Goal: Information Seeking & Learning: Learn about a topic

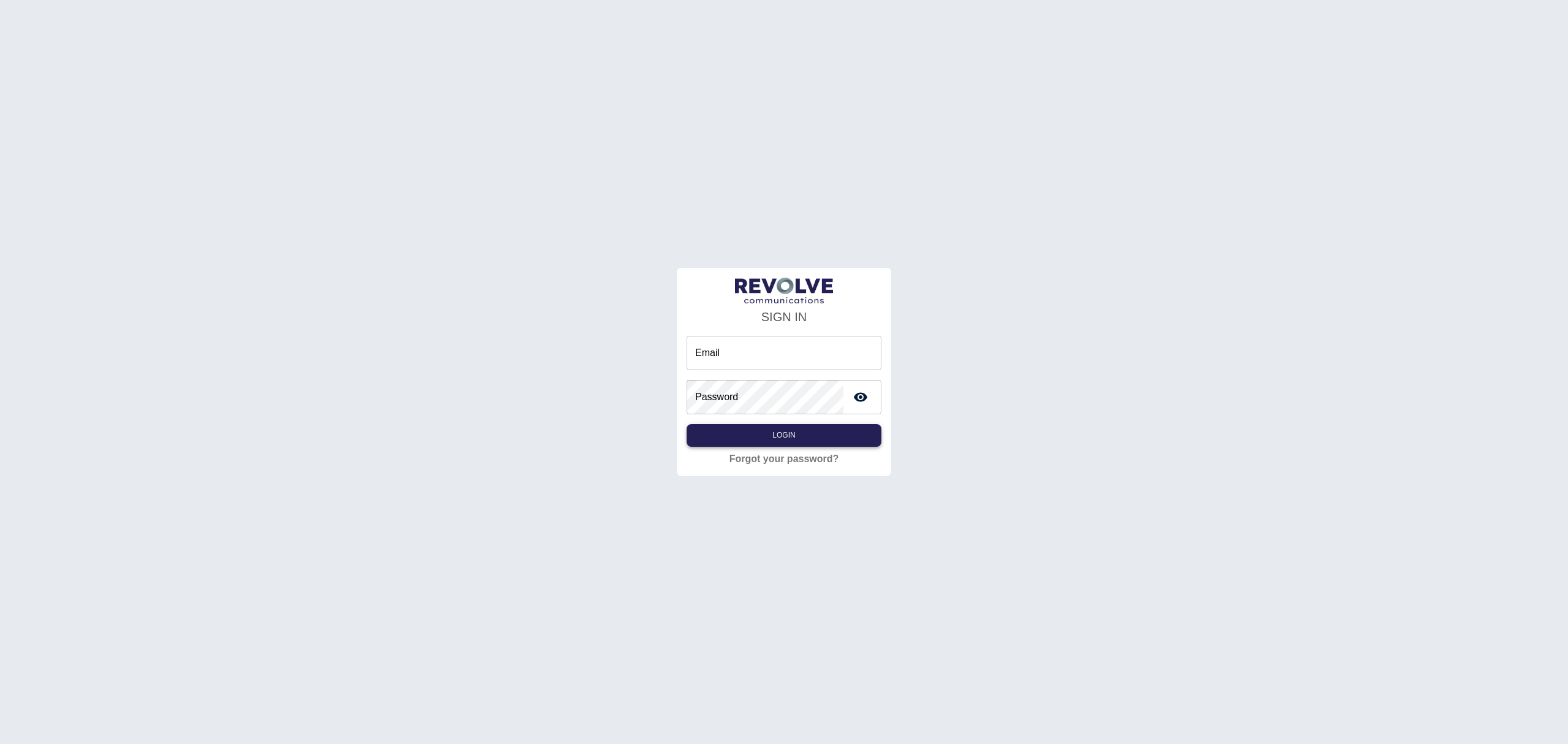
type input "**********"
click at [797, 437] on button "Login" at bounding box center [784, 435] width 195 height 22
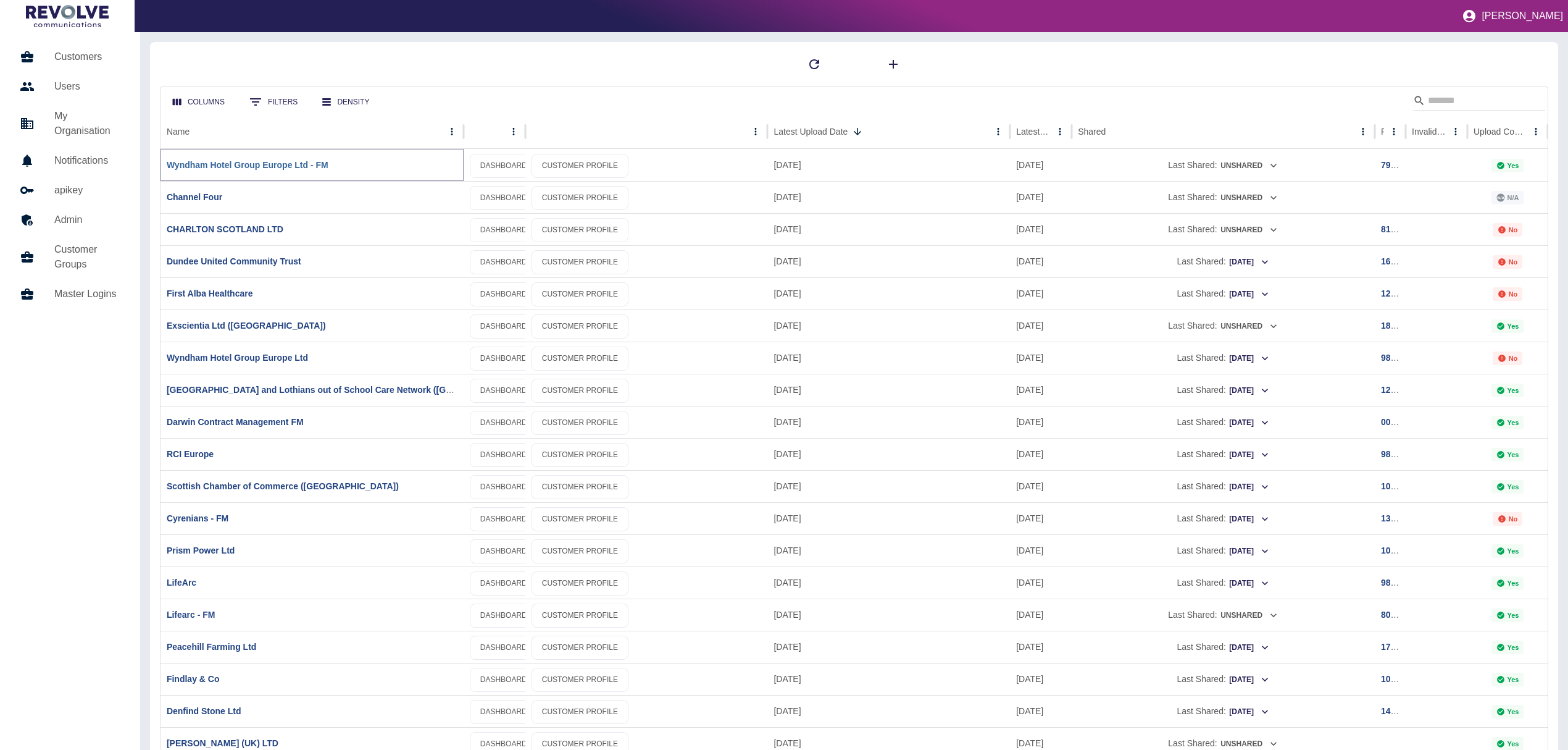
click at [245, 163] on link "Wyndham Hotel Group Europe Ltd - FM" at bounding box center [247, 164] width 162 height 10
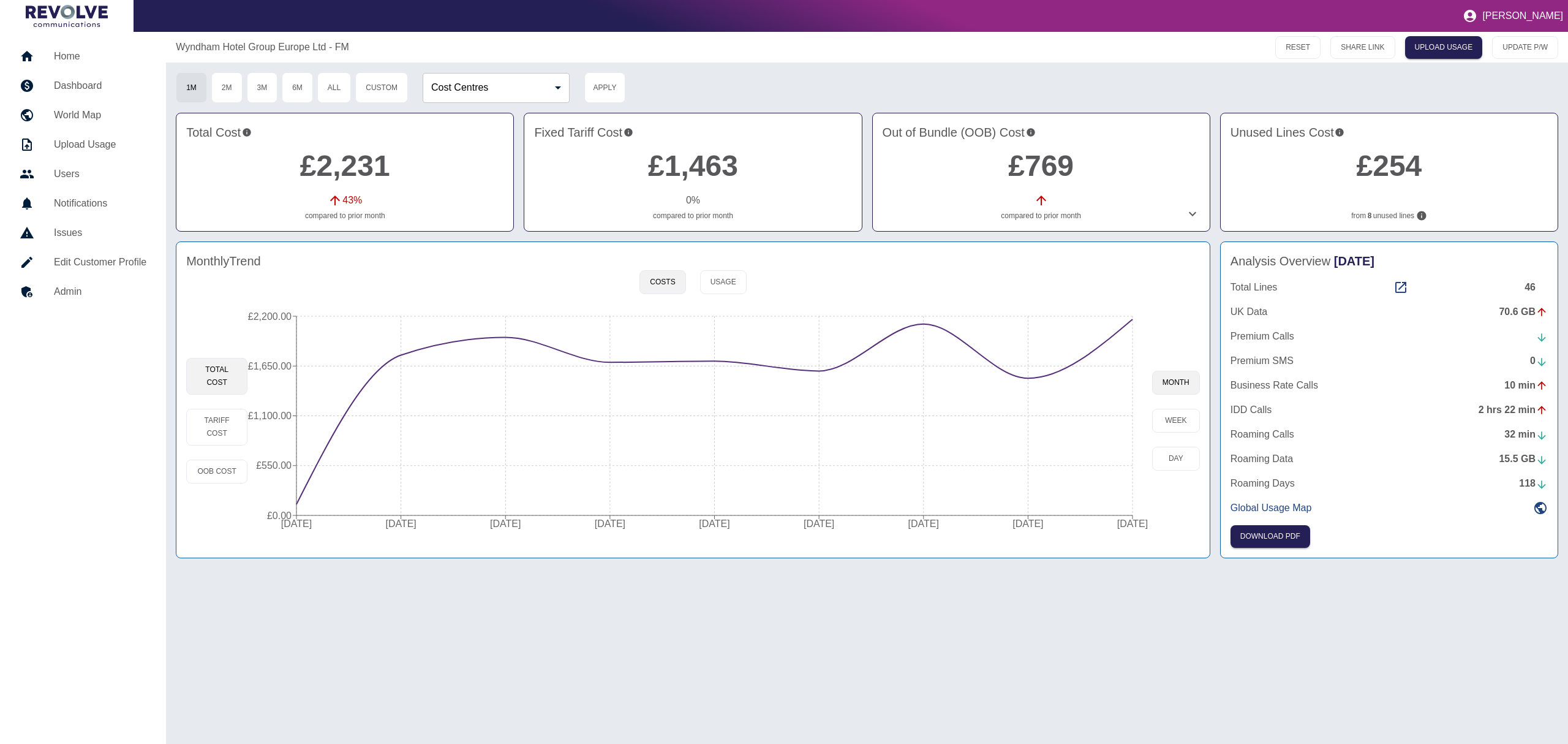
click at [829, 70] on div "Wyndham Hotel Group Europe Ltd - FM RESET SHARE LINK UPLOAD USAGE UPDATE P/W 1M…" at bounding box center [867, 387] width 1402 height 711
click at [237, 420] on button "Tariff Cost" at bounding box center [216, 426] width 61 height 37
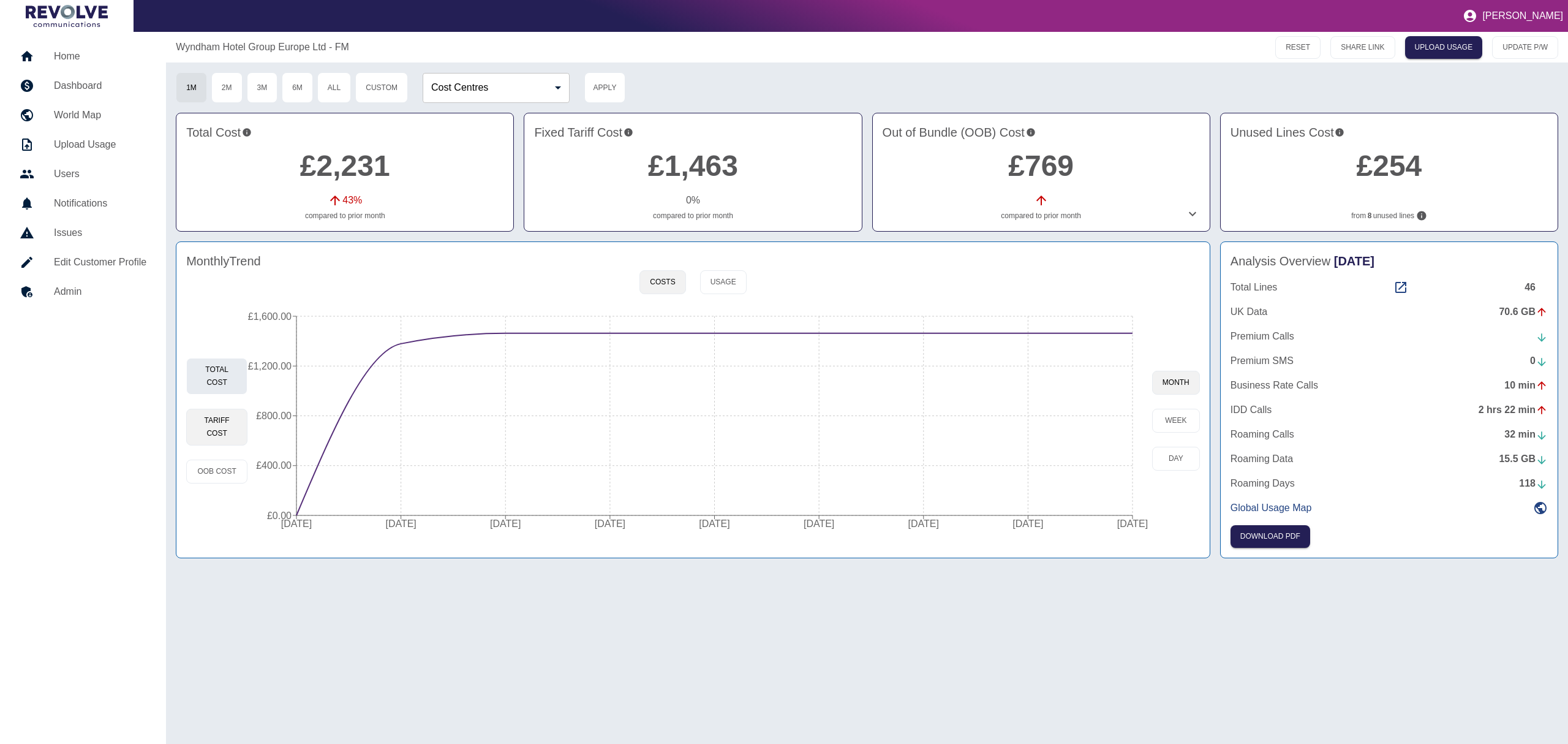
click at [238, 378] on button "Total Cost" at bounding box center [216, 376] width 61 height 37
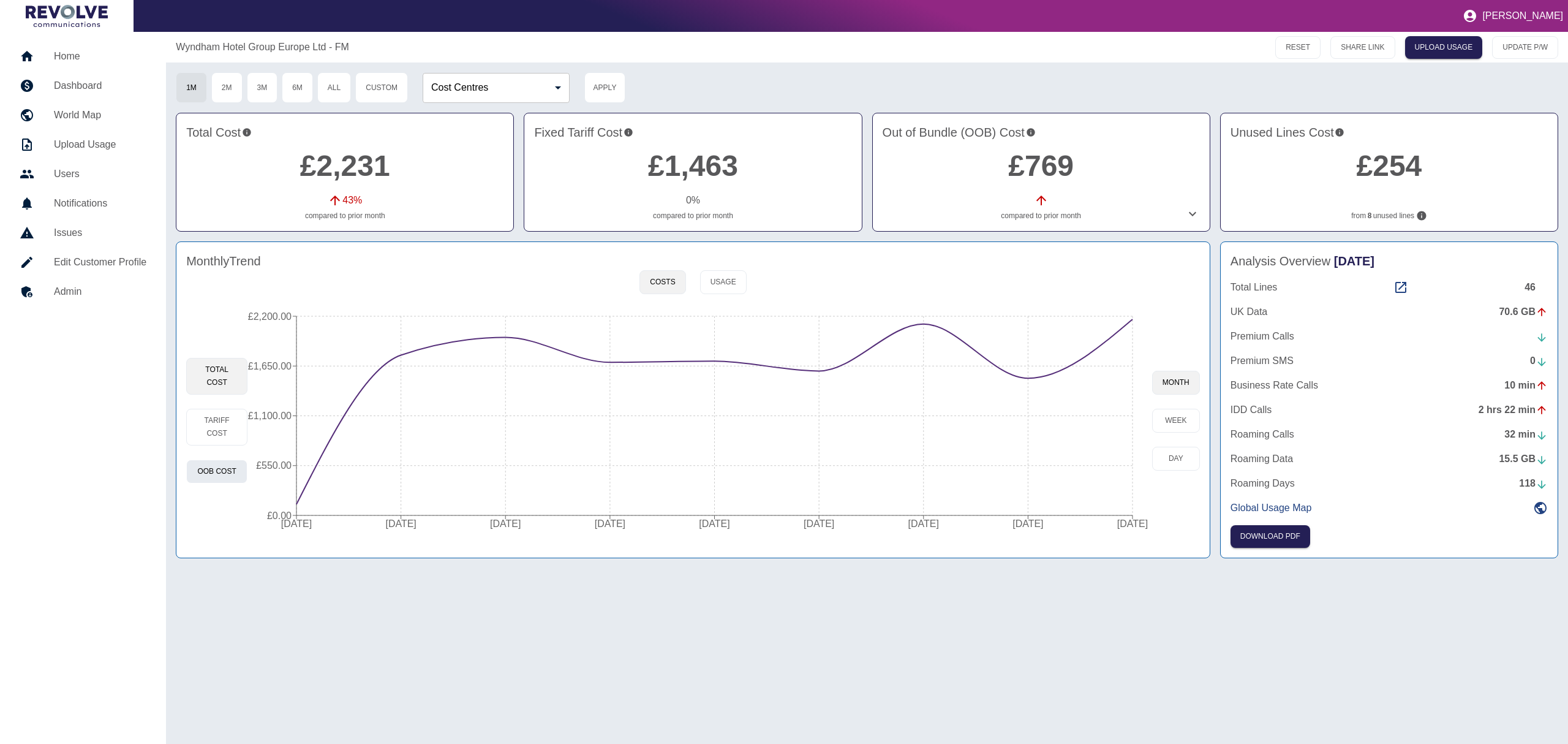
click at [232, 472] on button "OOB Cost" at bounding box center [216, 471] width 61 height 24
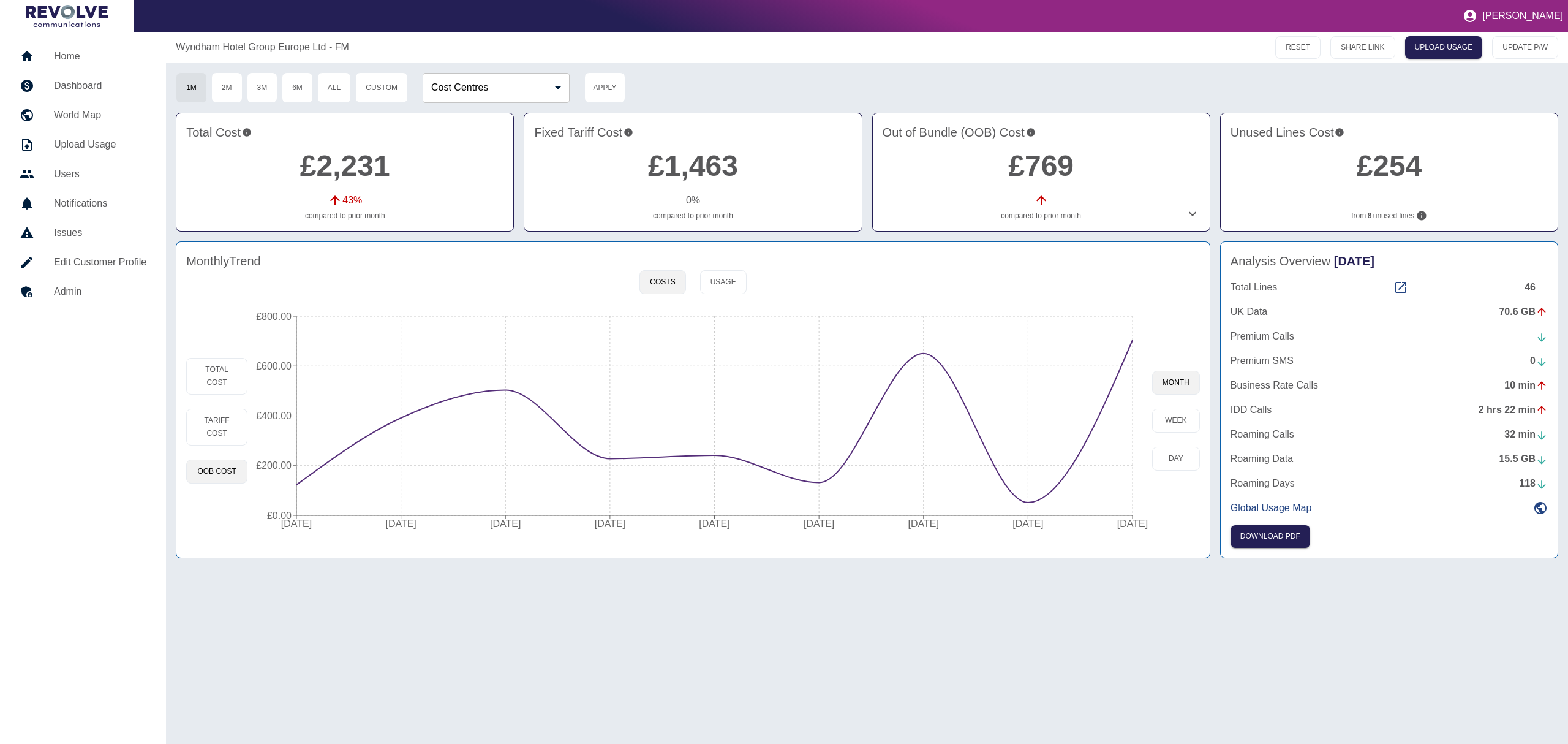
click at [1052, 180] on link "£769" at bounding box center [1041, 166] width 65 height 33
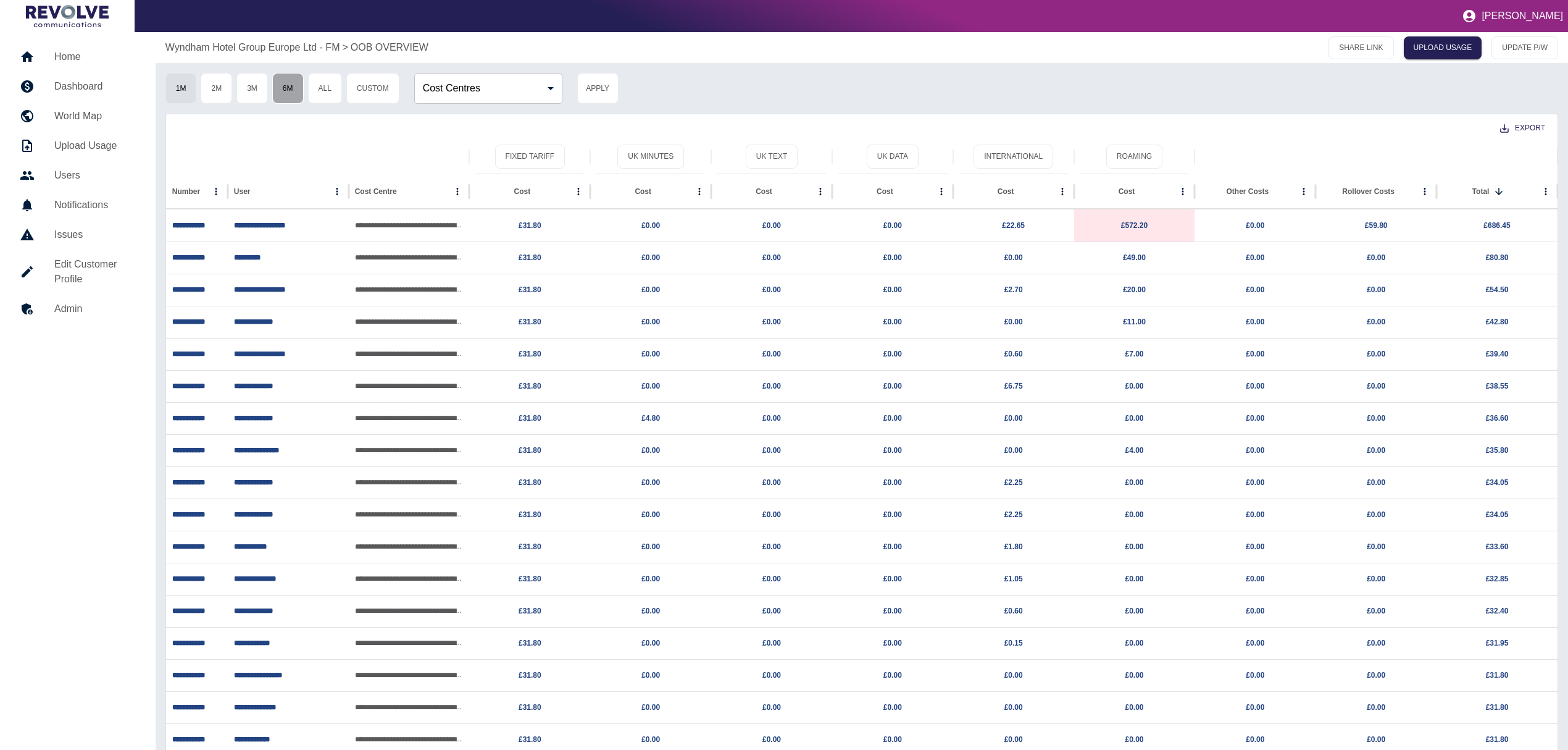
click at [301, 90] on button "6M" at bounding box center [288, 88] width 31 height 31
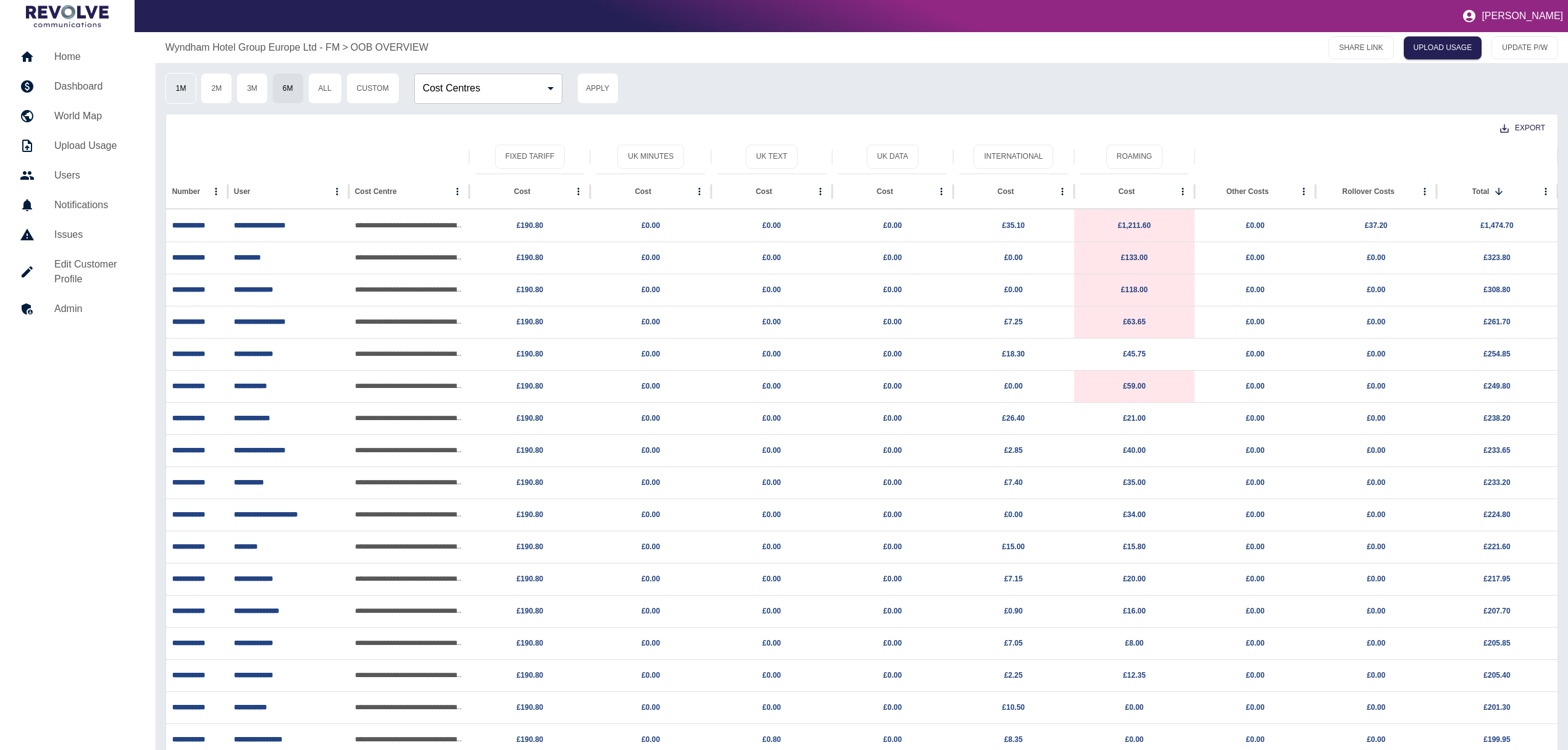
click at [182, 90] on button "1M" at bounding box center [181, 88] width 31 height 31
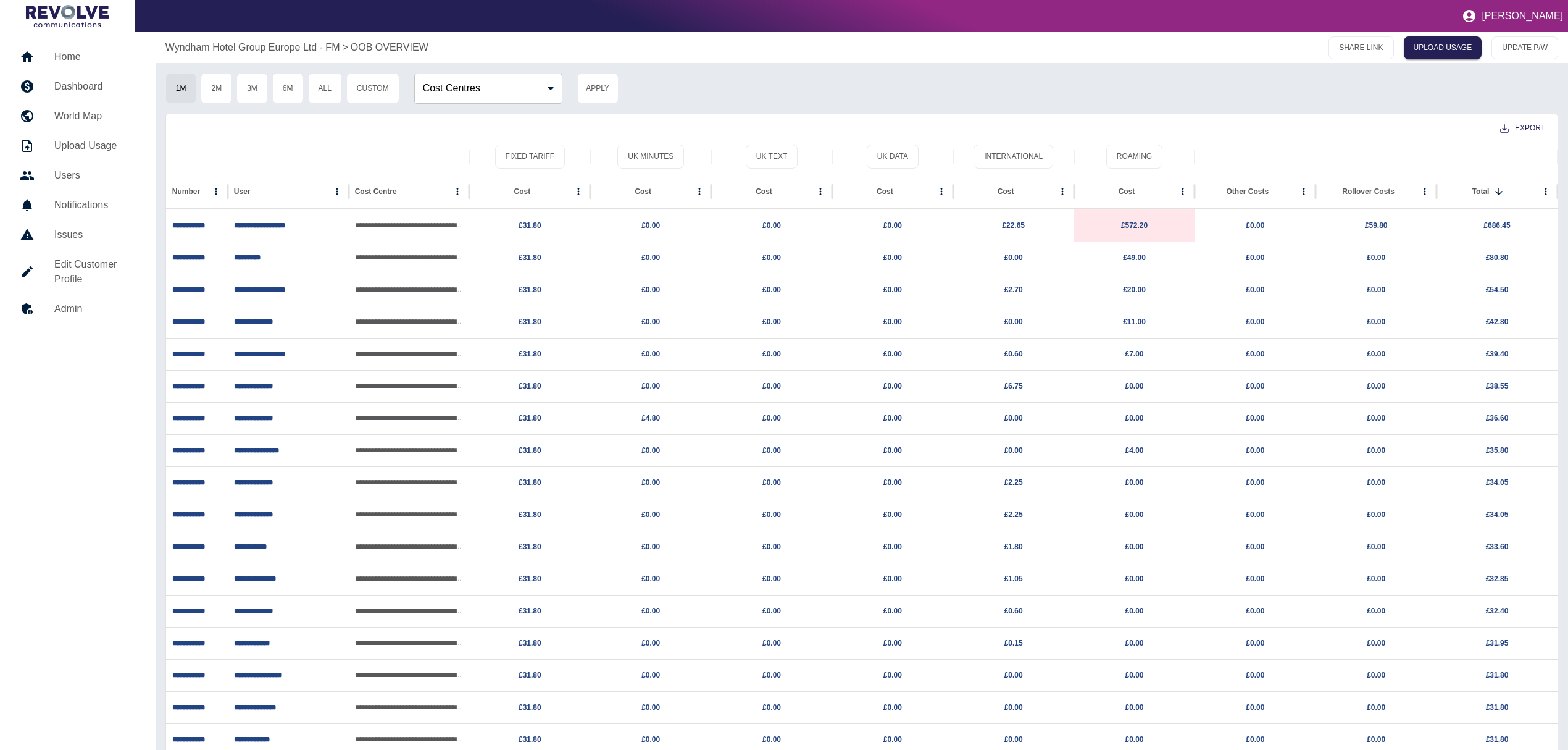
click at [238, 45] on p "Wyndham Hotel Group Europe Ltd - FM" at bounding box center [253, 47] width 175 height 15
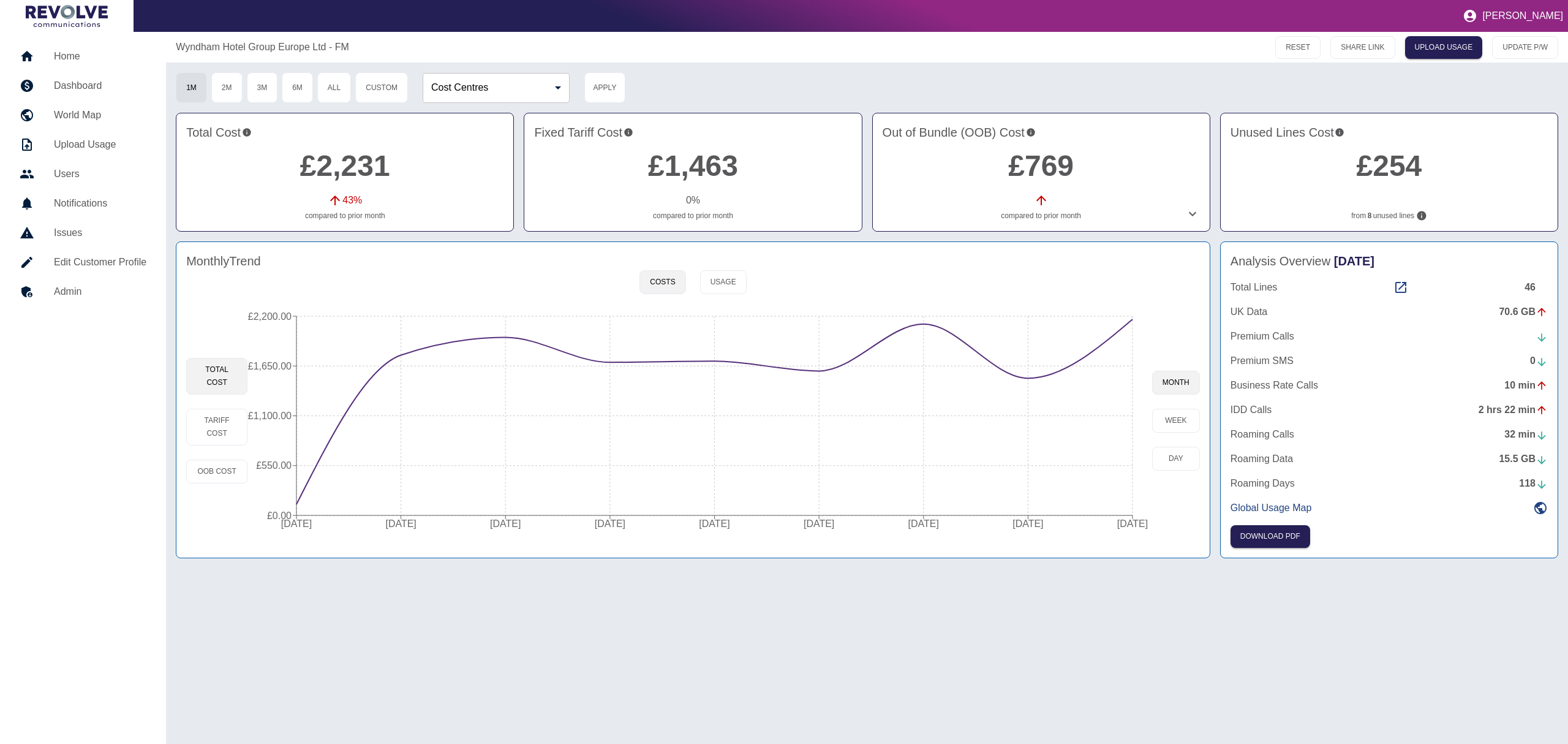
click at [1528, 318] on div "70.6 GB" at bounding box center [1523, 312] width 49 height 15
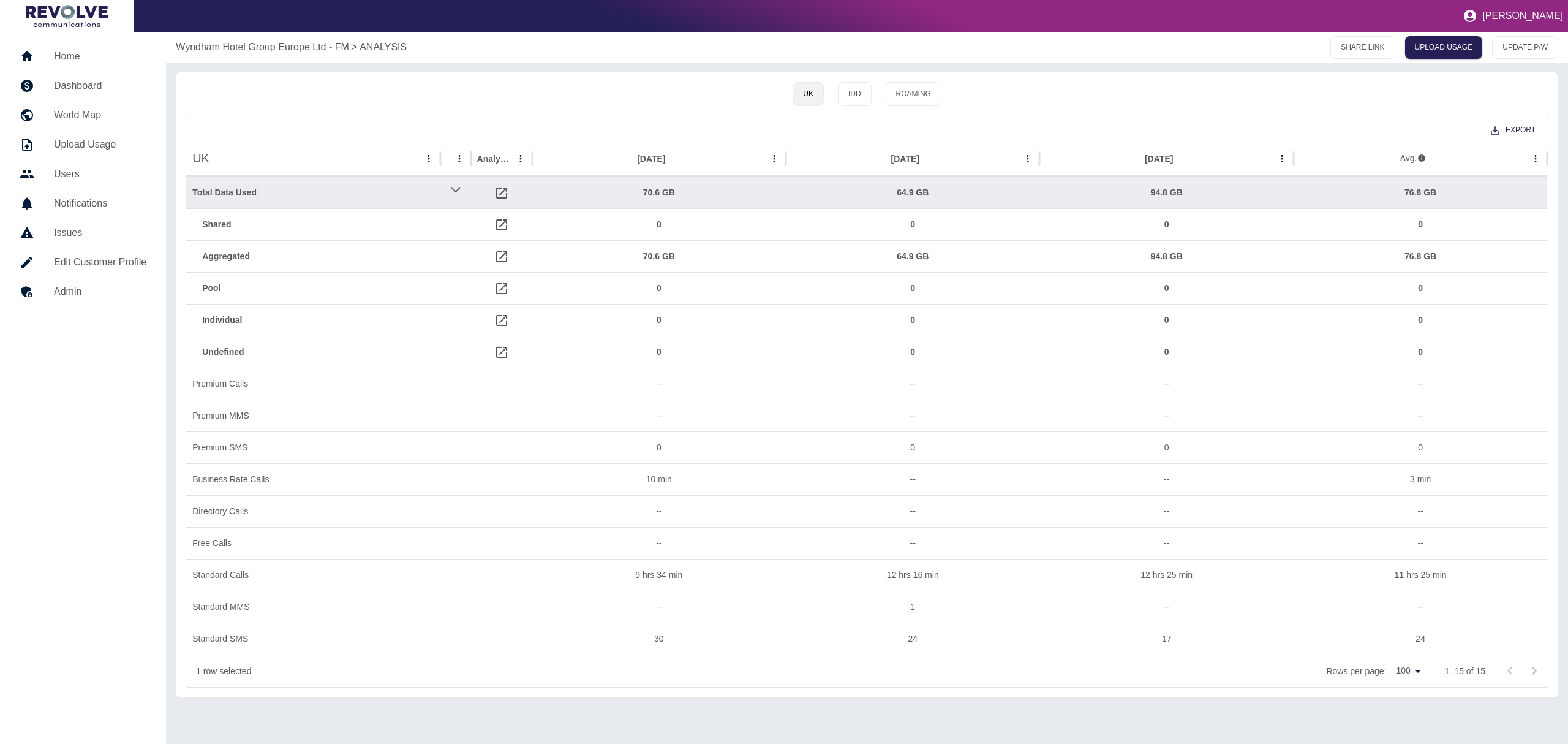
click at [82, 84] on h5 "Dashboard" at bounding box center [100, 85] width 93 height 15
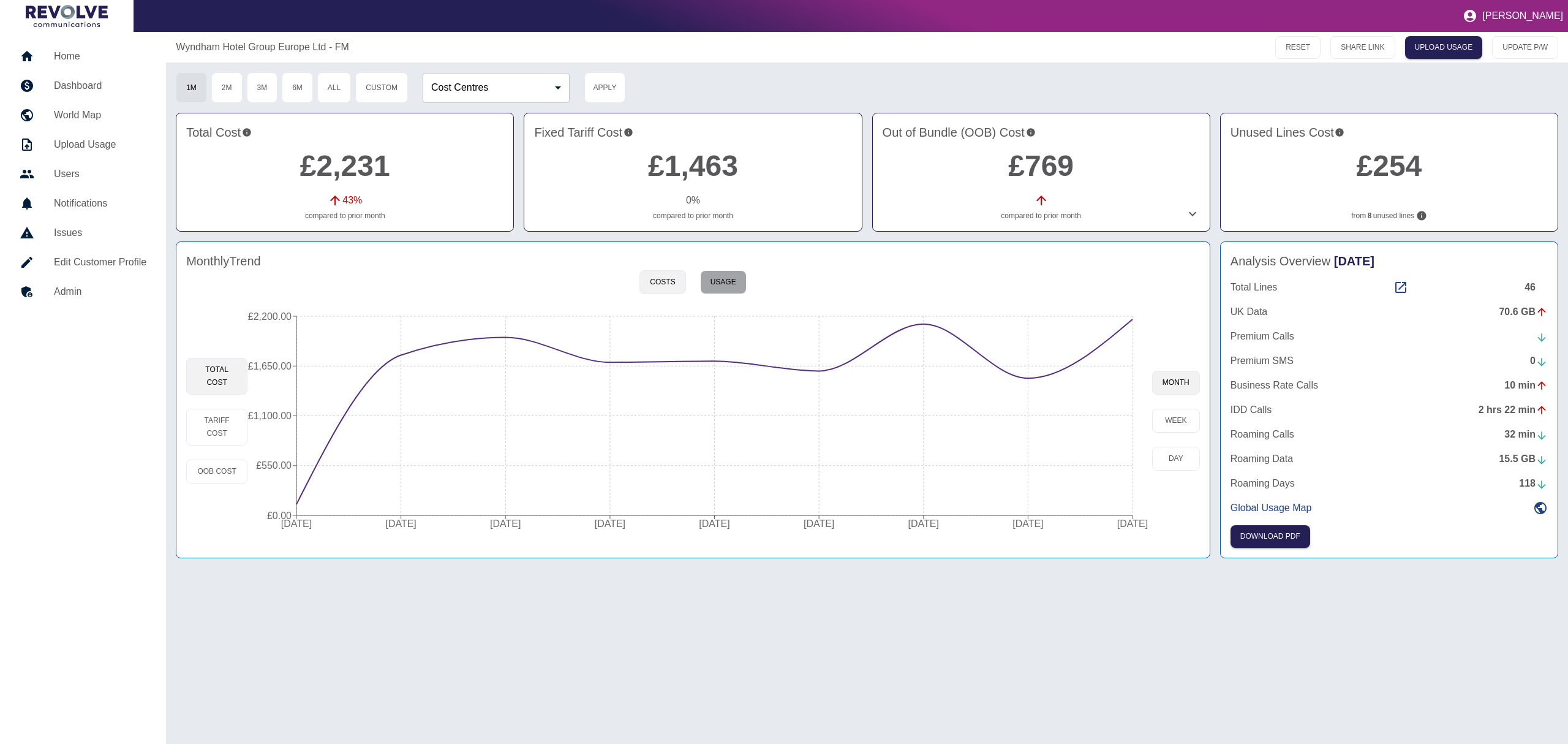
click at [716, 293] on button "Usage" at bounding box center [723, 282] width 46 height 24
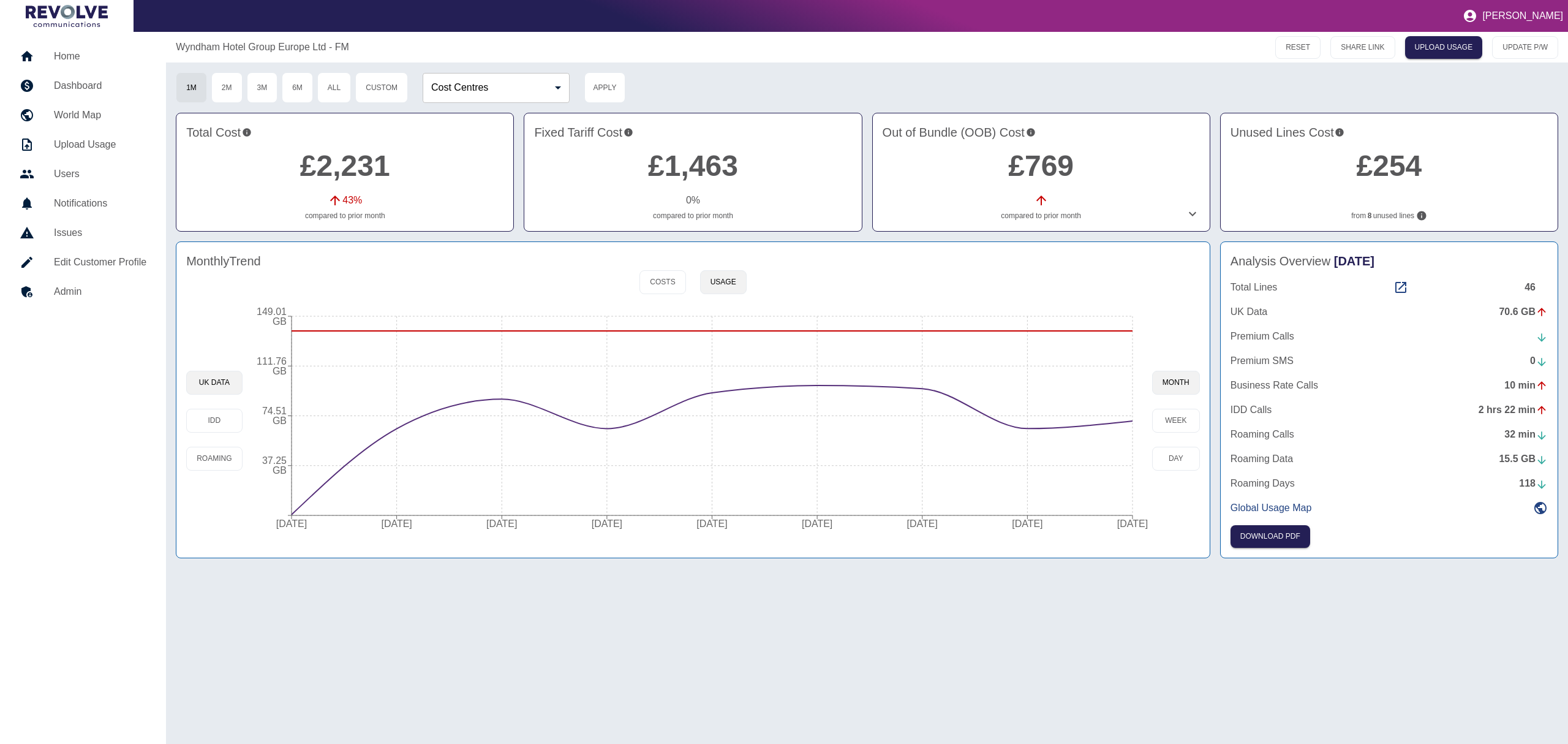
click at [1409, 174] on link "£254" at bounding box center [1389, 166] width 65 height 33
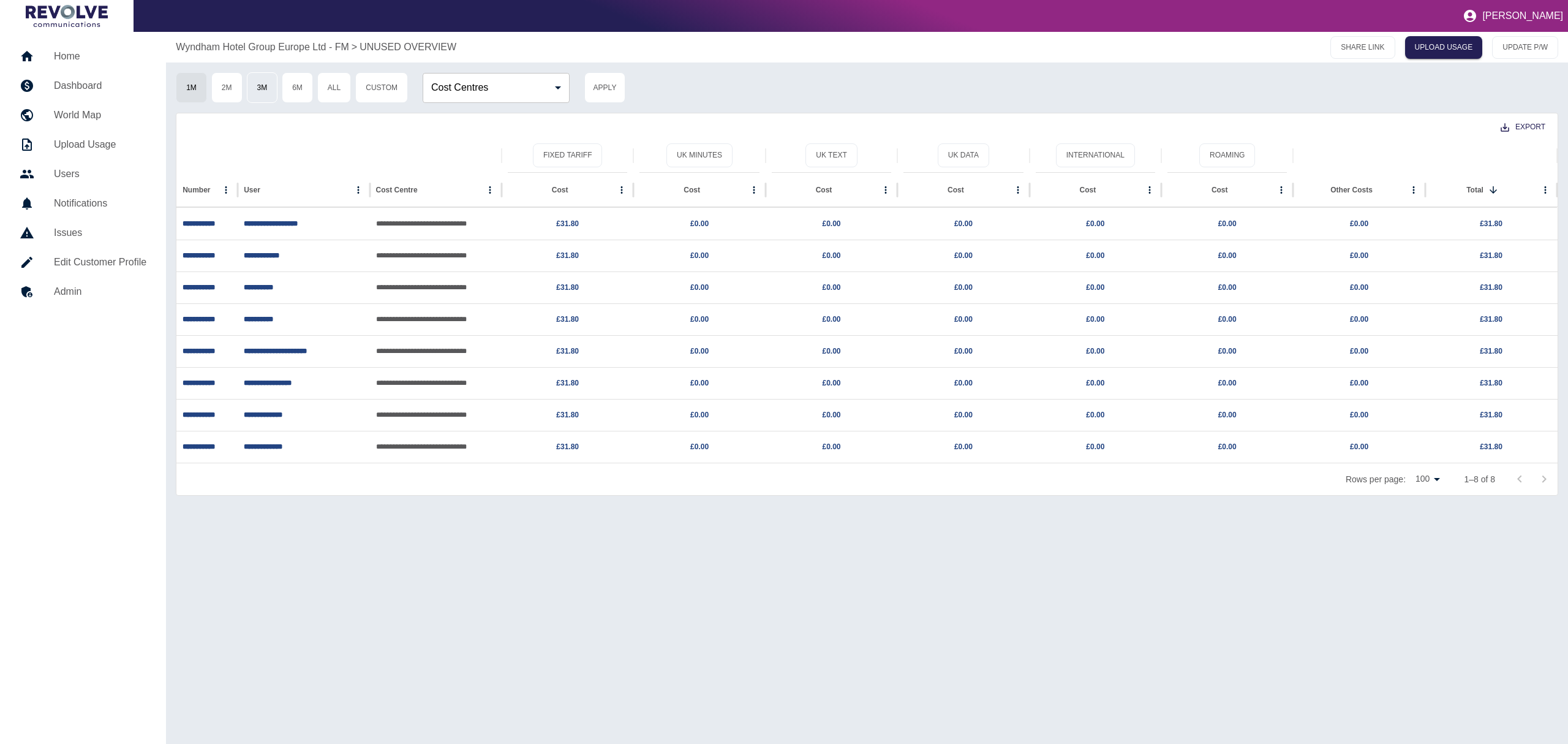
click at [257, 84] on button "3M" at bounding box center [263, 88] width 31 height 31
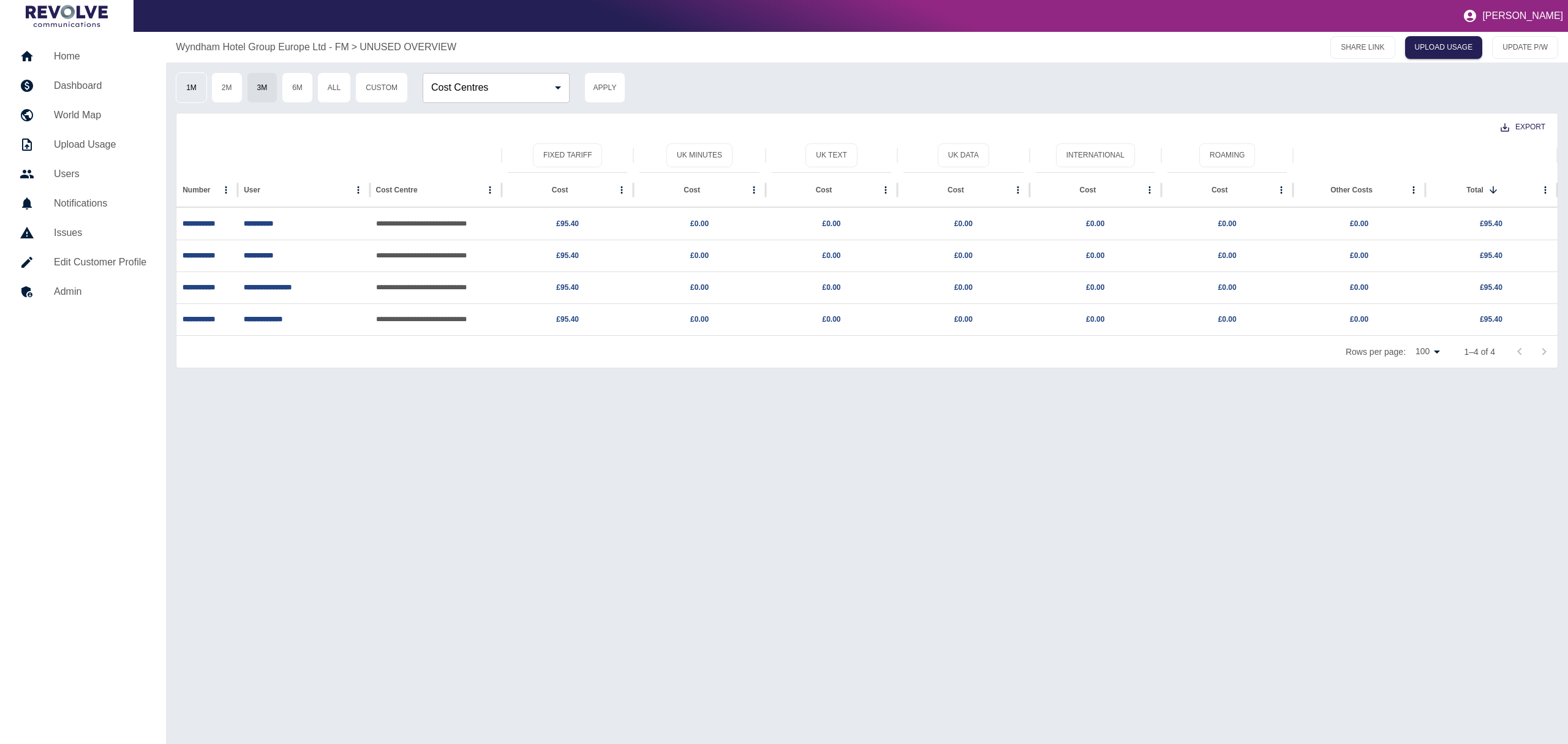
drag, startPoint x: 207, startPoint y: 74, endPoint x: 198, endPoint y: 79, distance: 10.3
click at [204, 75] on div "1M 2M 3M 6M All Custom" at bounding box center [292, 88] width 233 height 31
click at [198, 79] on button "1M" at bounding box center [191, 88] width 31 height 31
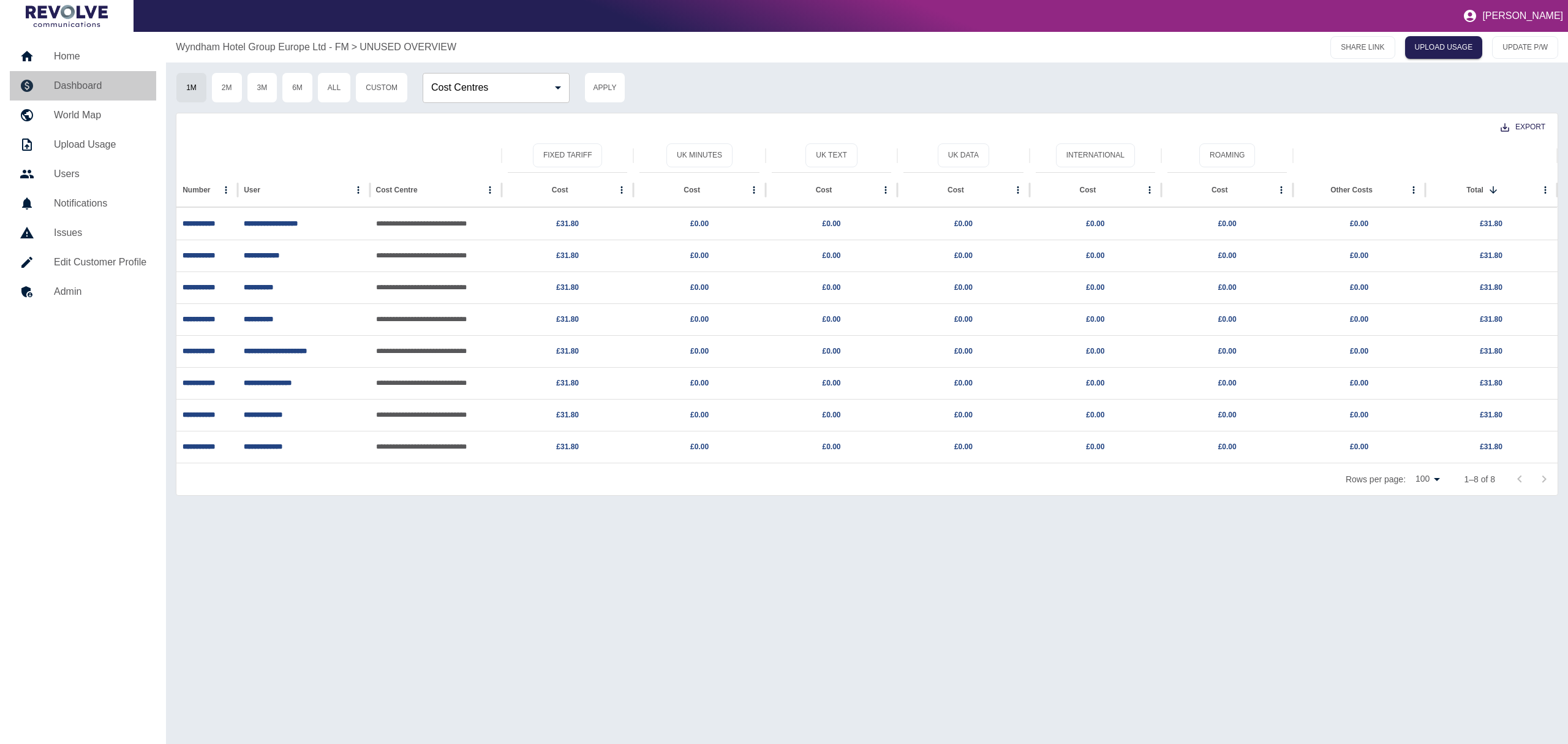
click at [101, 86] on h5 "Dashboard" at bounding box center [100, 85] width 93 height 15
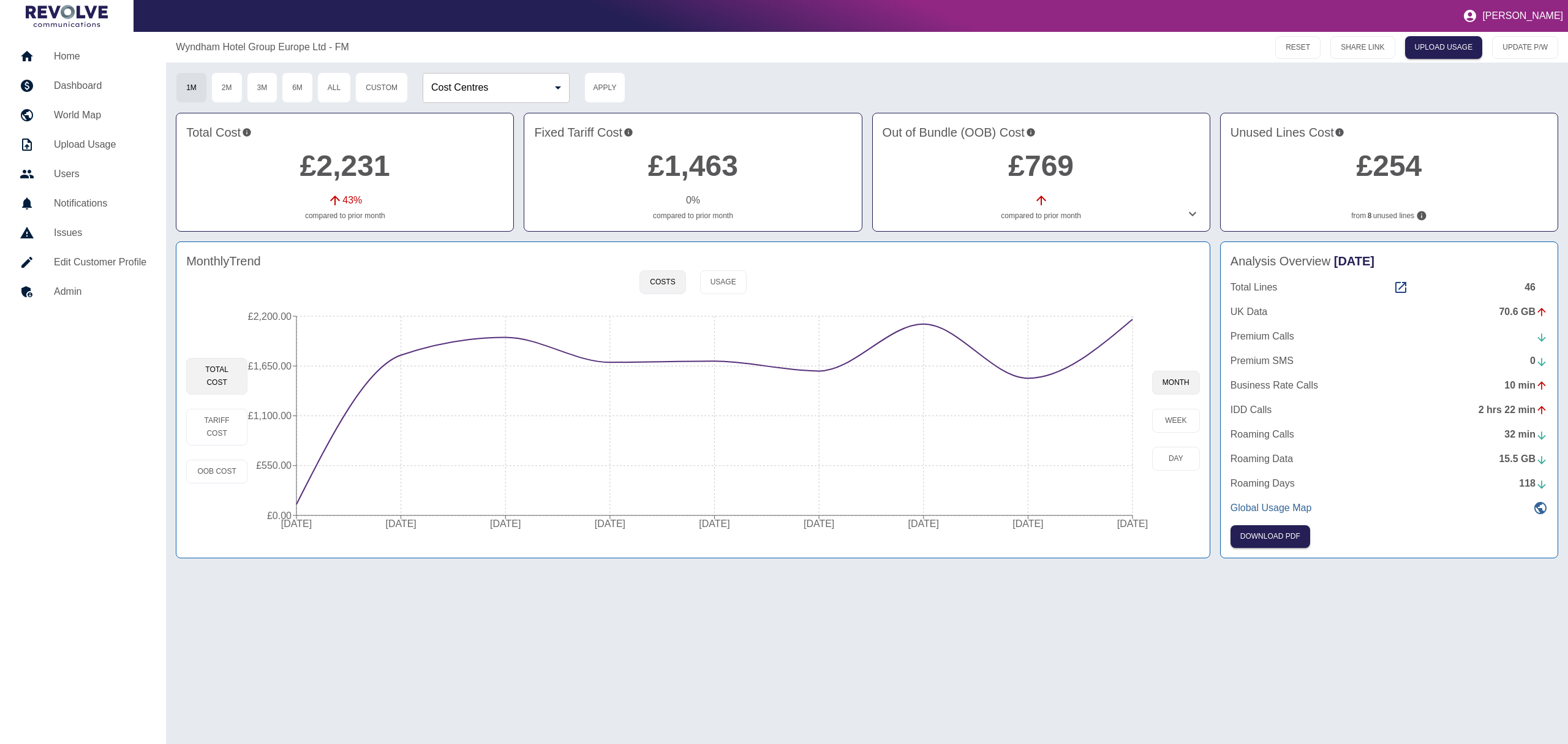
click at [1286, 512] on p "Global Usage Map" at bounding box center [1271, 507] width 82 height 15
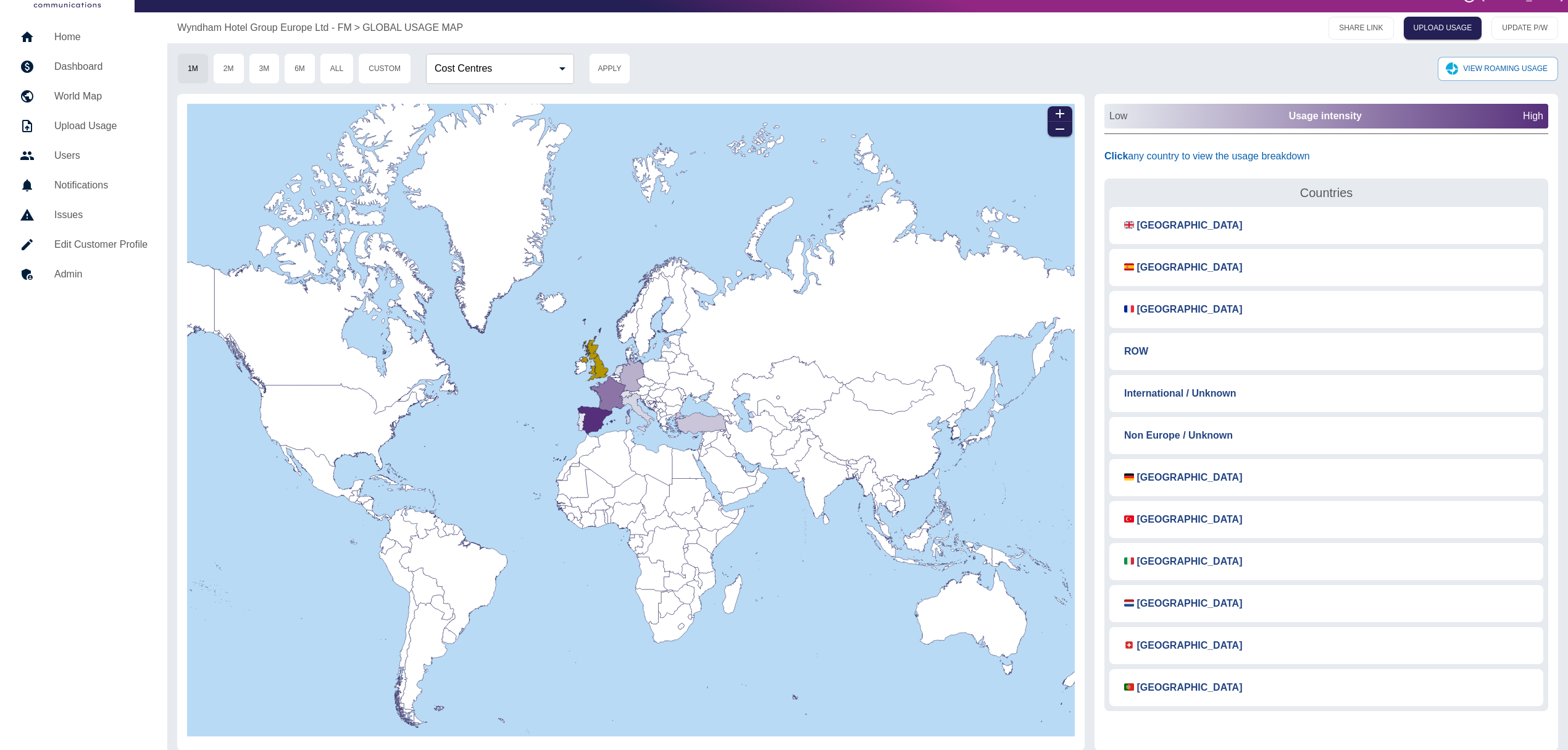
scroll to position [30, 0]
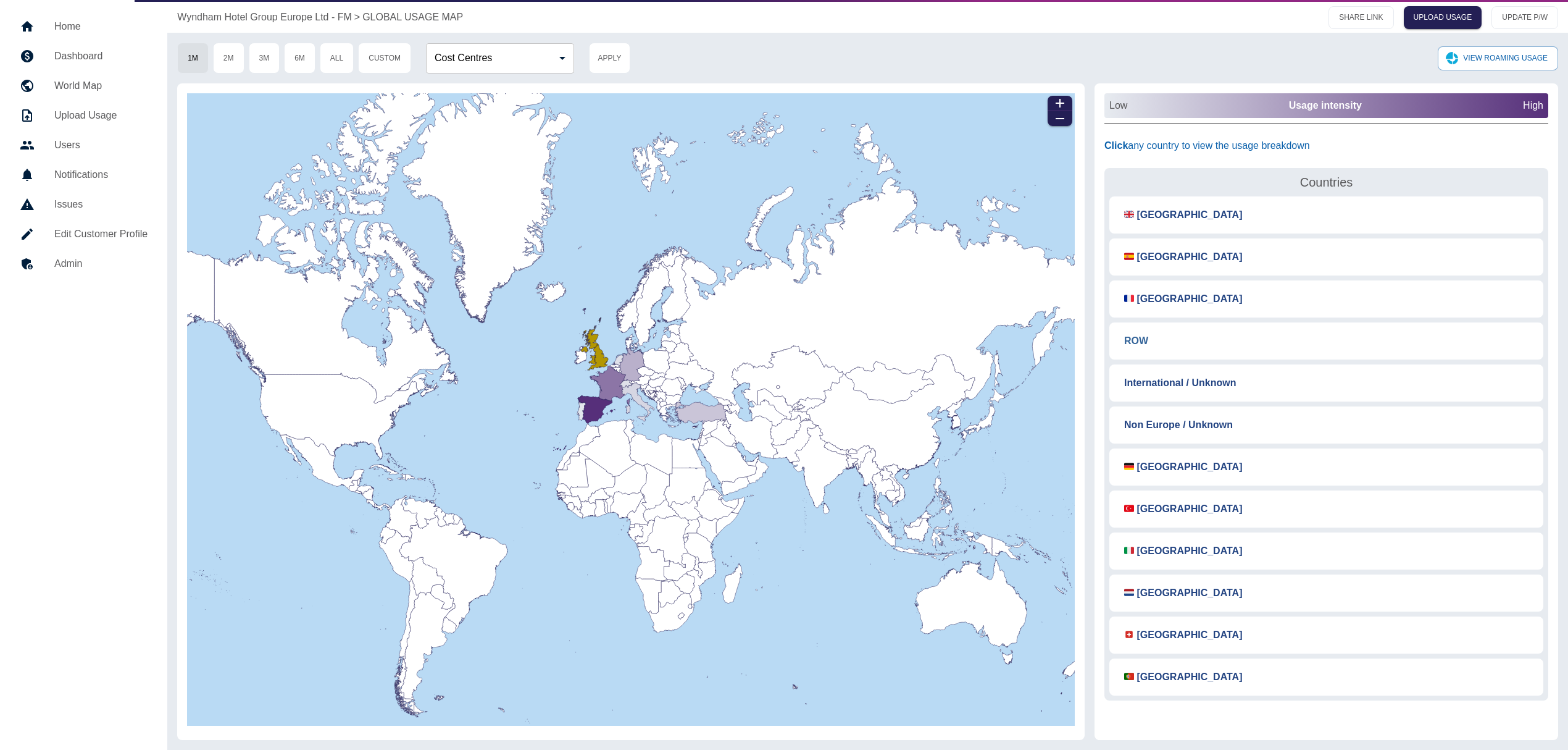
click at [1139, 342] on button "ROW" at bounding box center [1136, 340] width 44 height 27
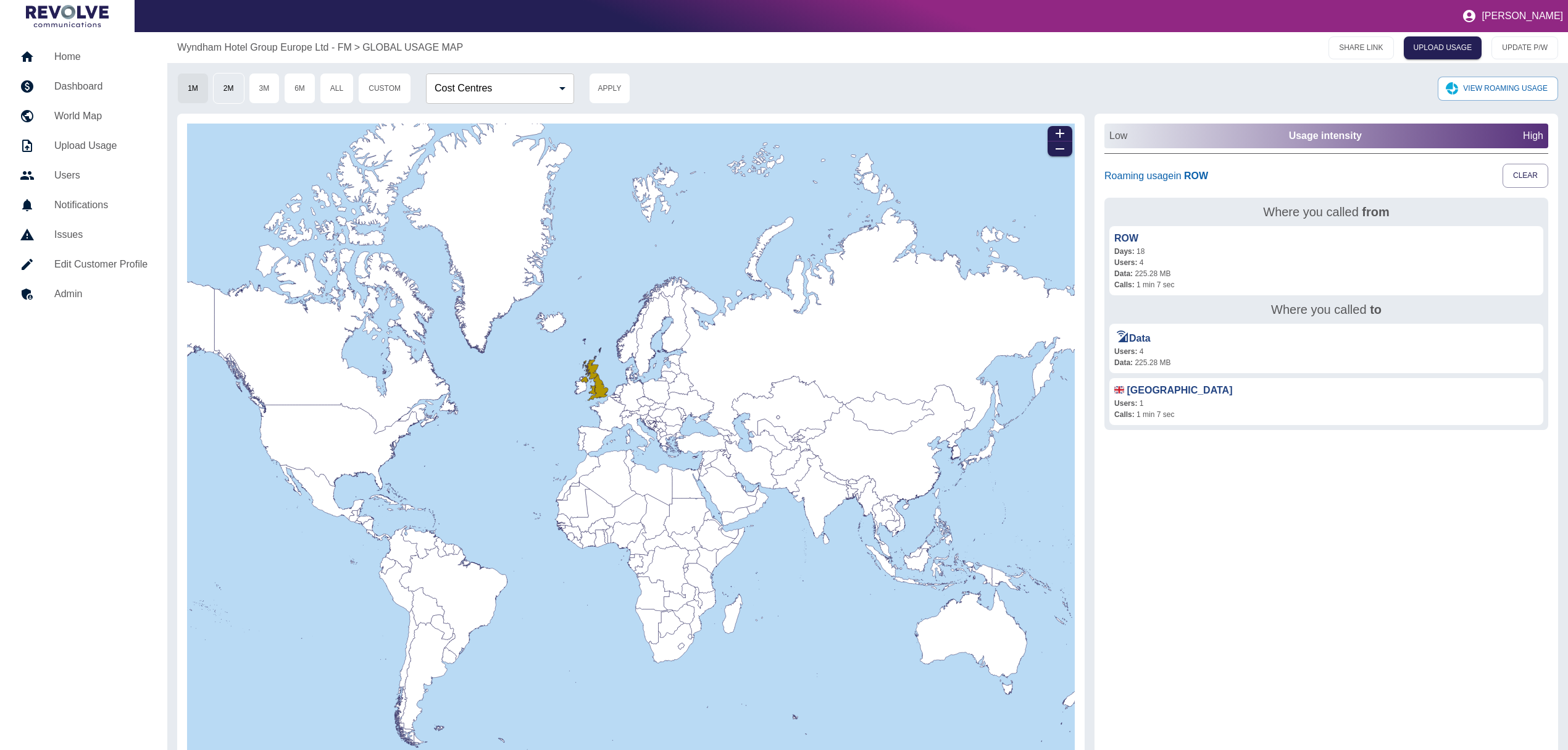
click at [238, 87] on button "2M" at bounding box center [228, 88] width 31 height 31
click at [195, 89] on button "1M" at bounding box center [193, 88] width 31 height 31
click at [1502, 92] on button "VIEW ROAMING USAGE" at bounding box center [1497, 89] width 120 height 24
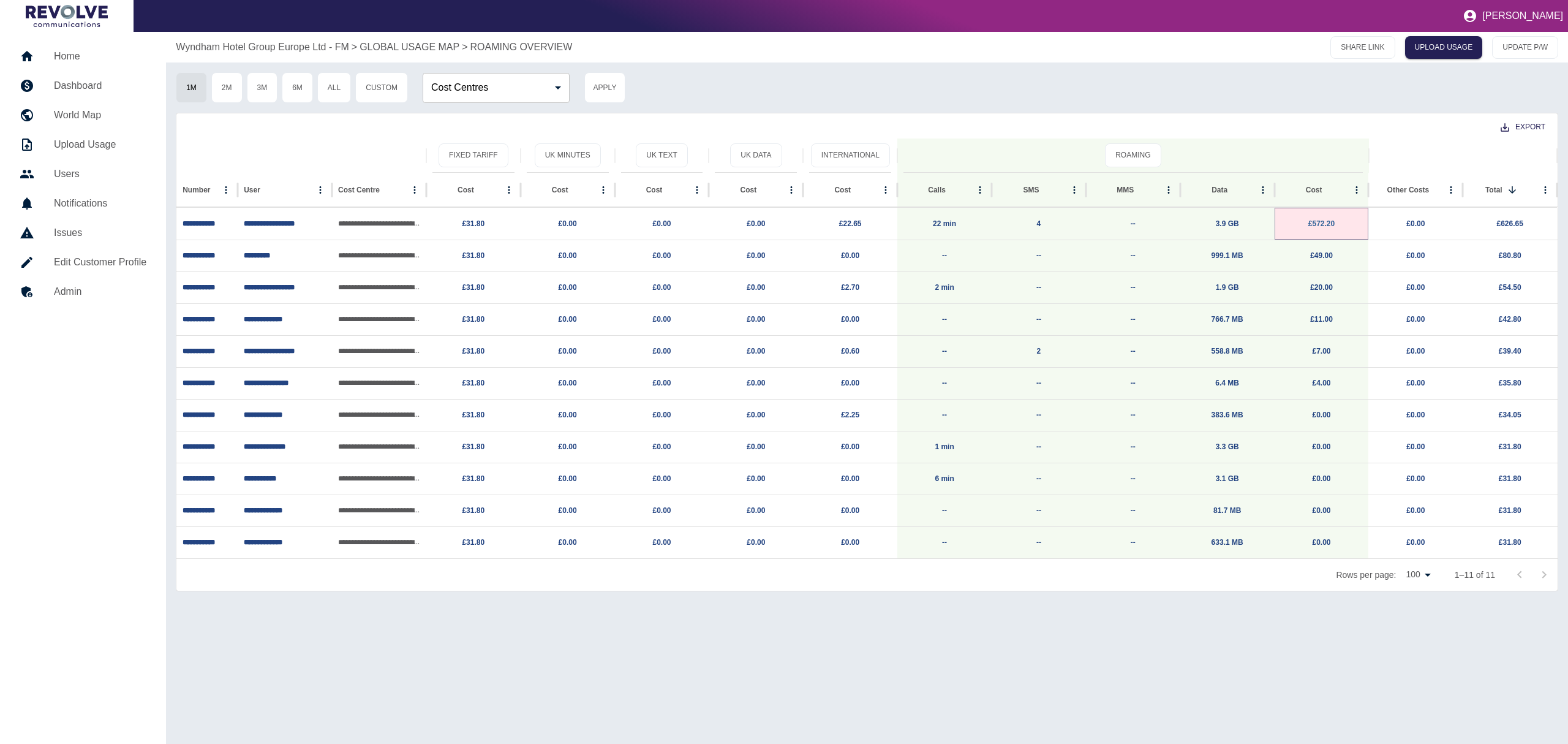
click at [1322, 223] on link "£572.20" at bounding box center [1322, 224] width 27 height 9
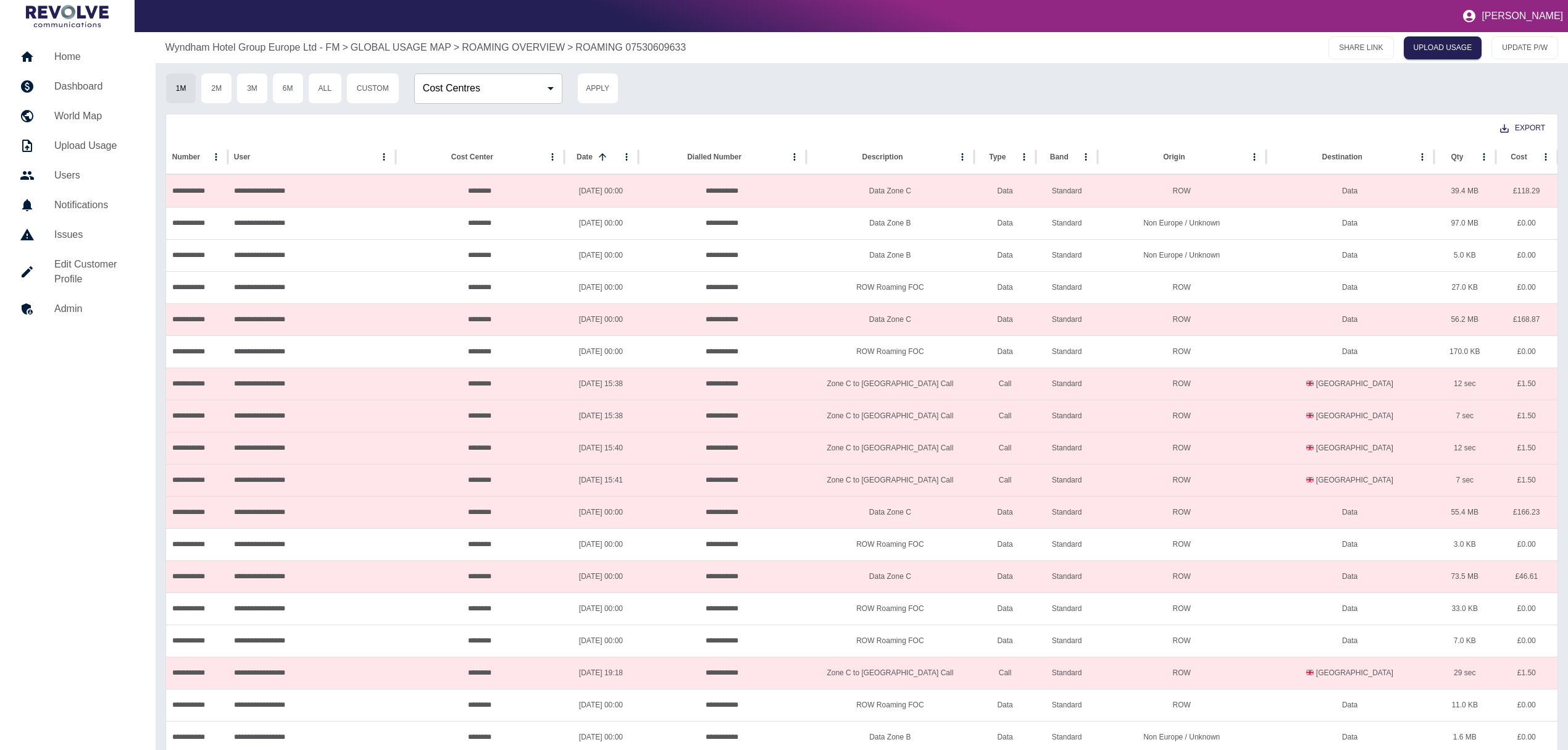
click at [234, 51] on p "Wyndham Hotel Group Europe Ltd - FM" at bounding box center [253, 47] width 175 height 15
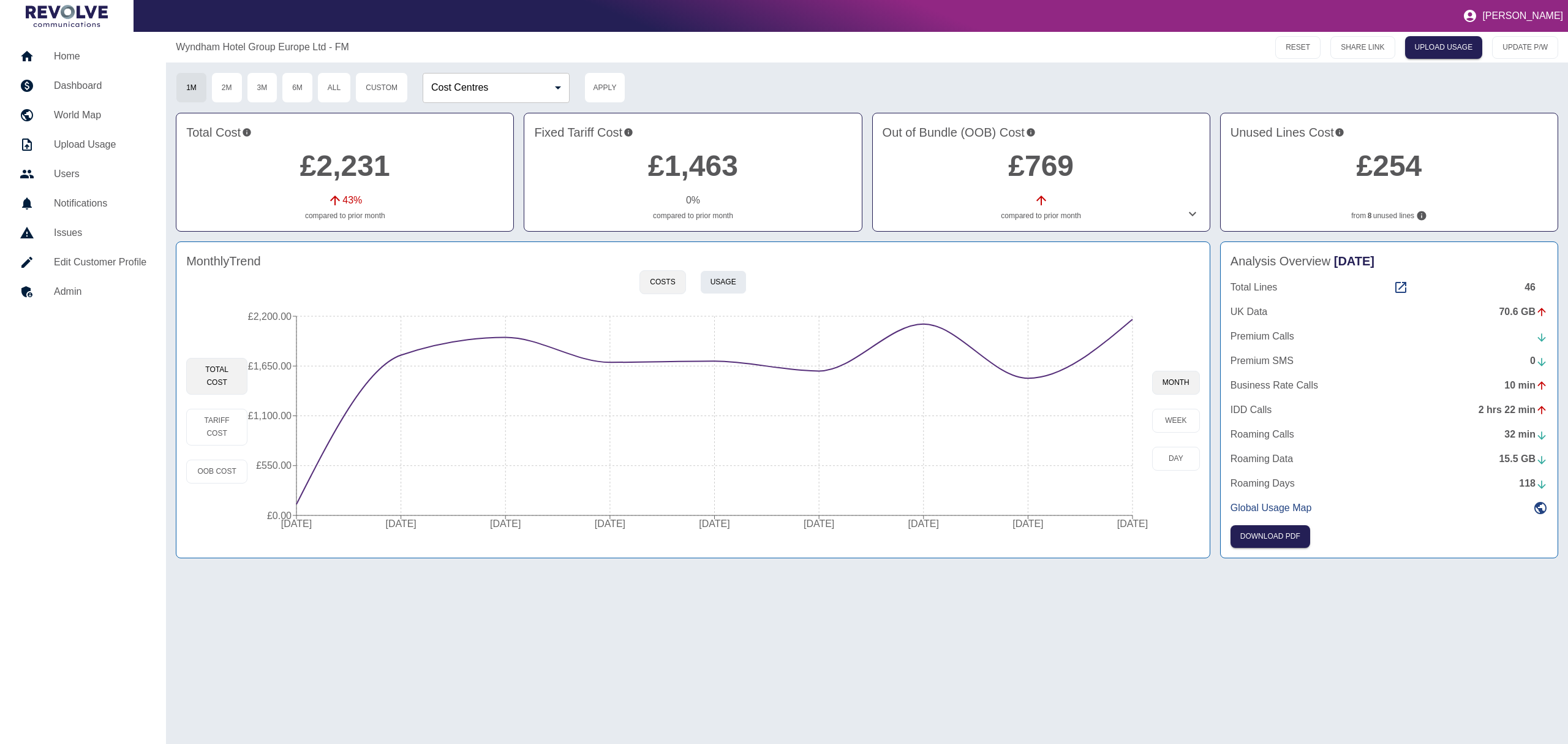
click at [724, 287] on button "Usage" at bounding box center [723, 282] width 46 height 24
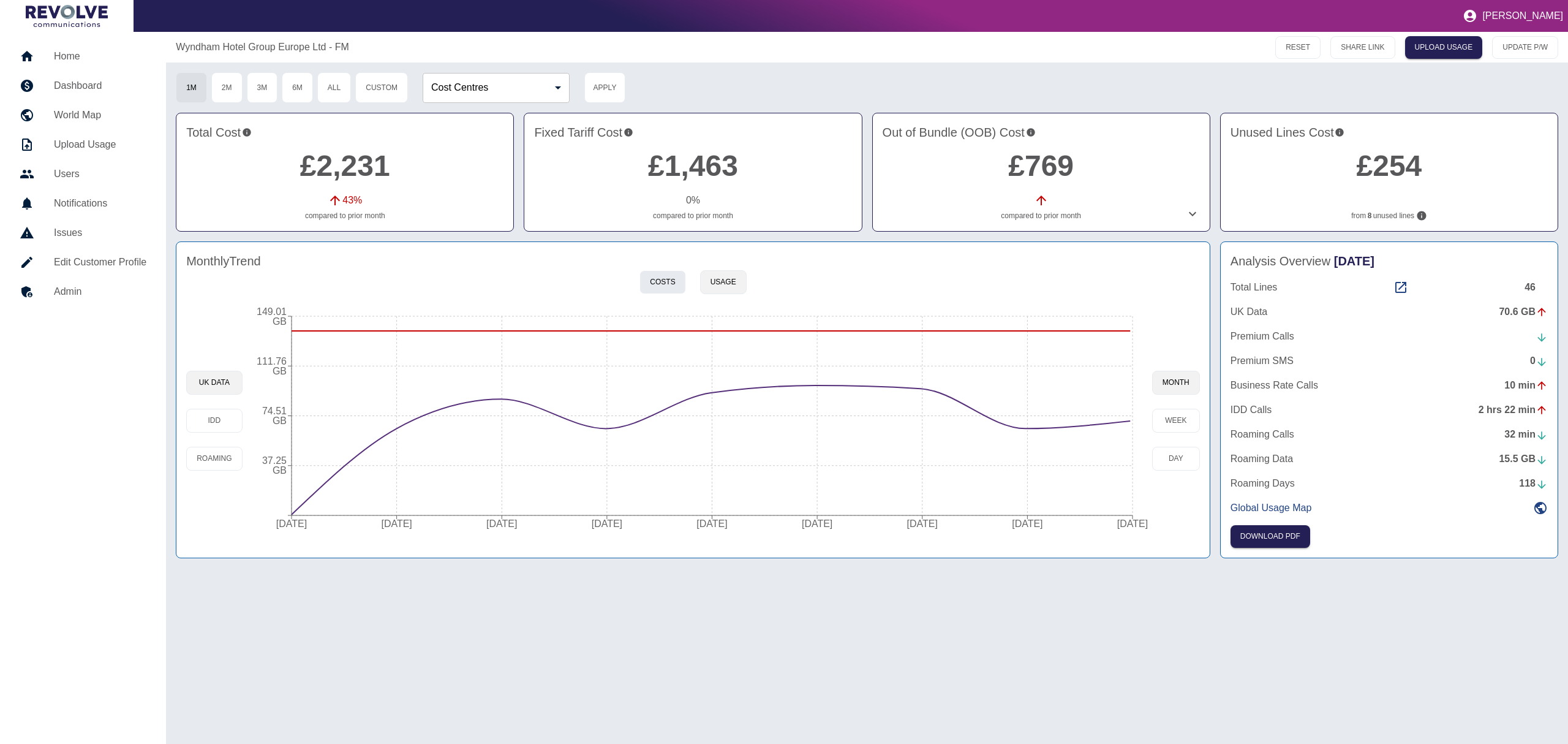
click at [670, 280] on button "Costs" at bounding box center [663, 282] width 46 height 24
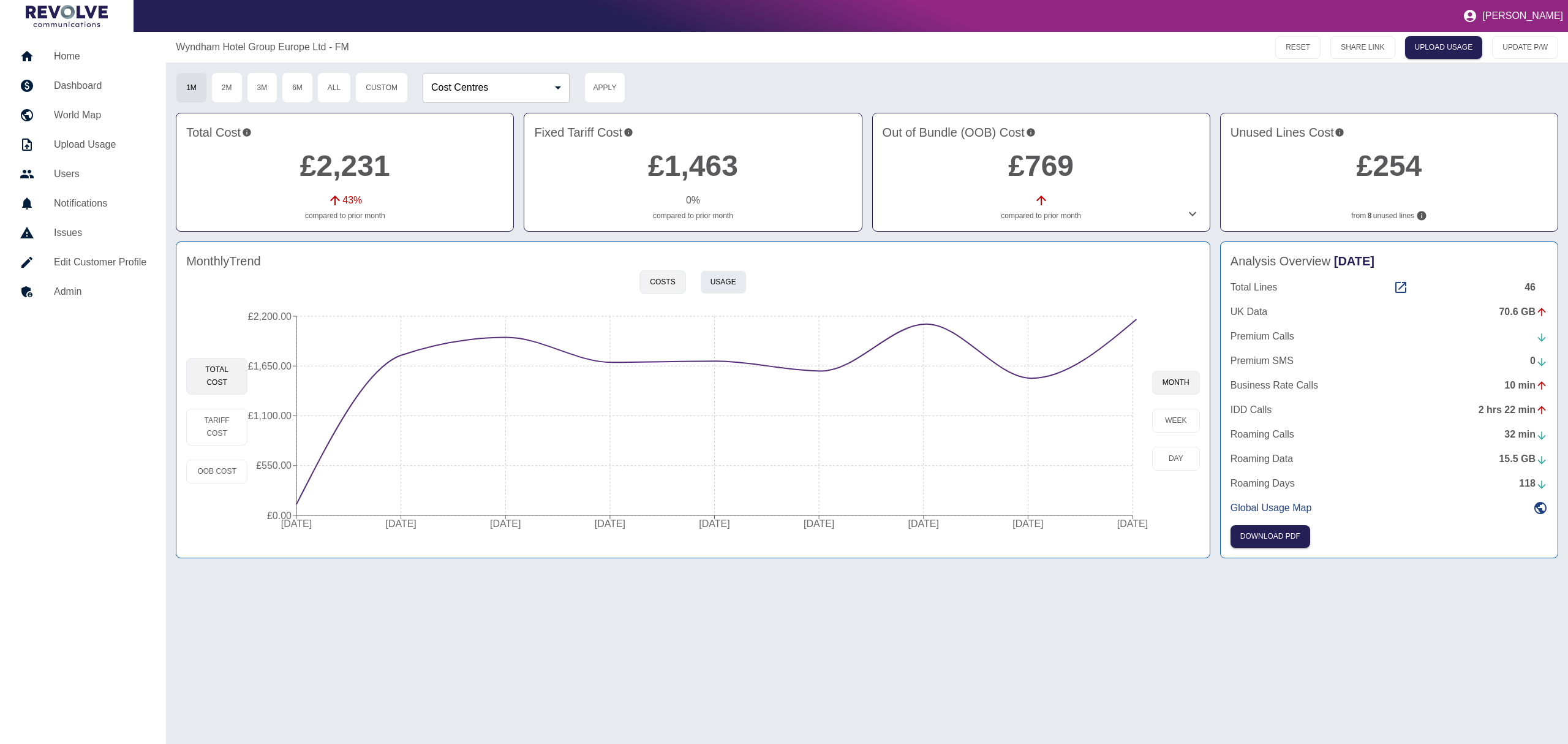
click at [733, 281] on button "Usage" at bounding box center [723, 282] width 46 height 24
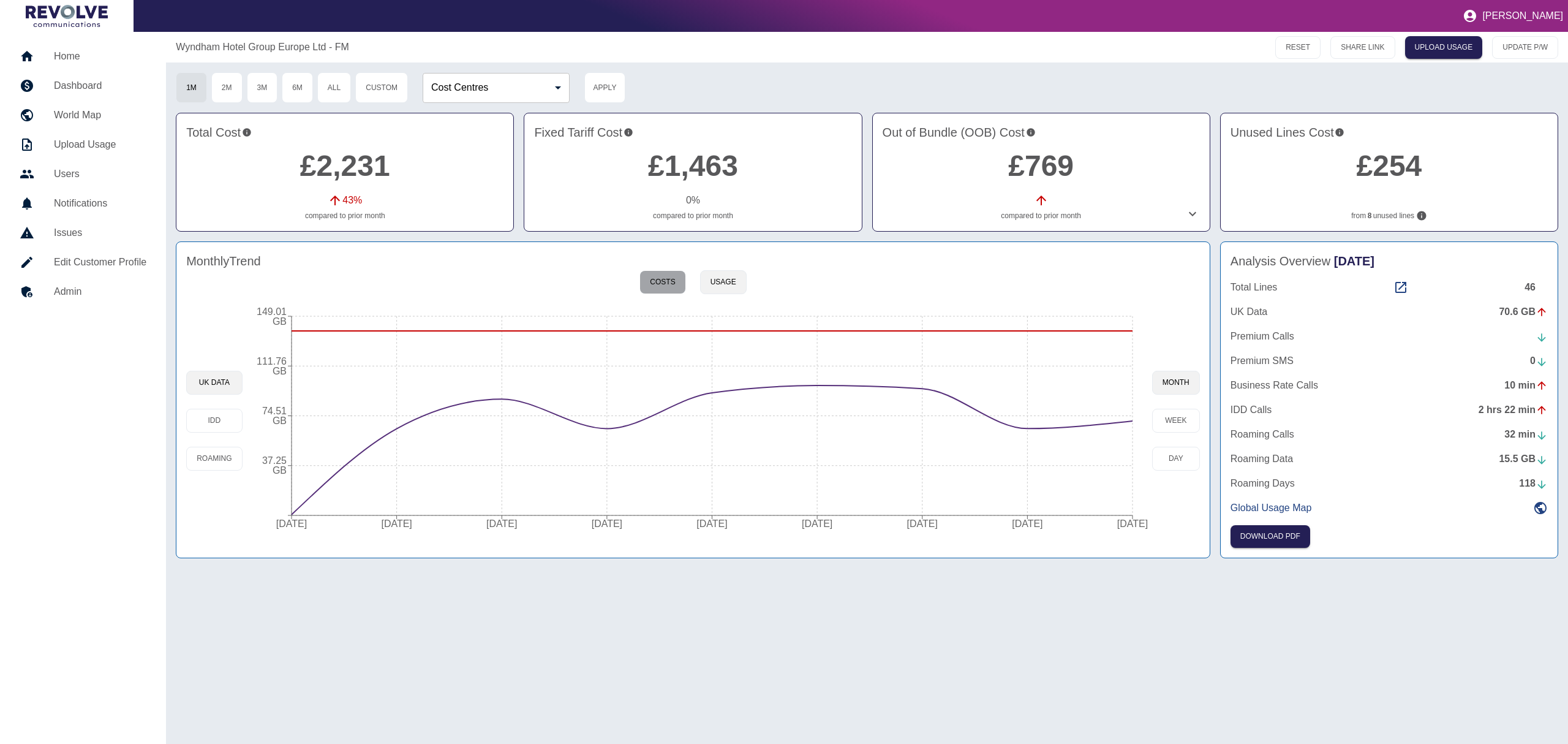
click at [657, 277] on button "Costs" at bounding box center [663, 282] width 46 height 24
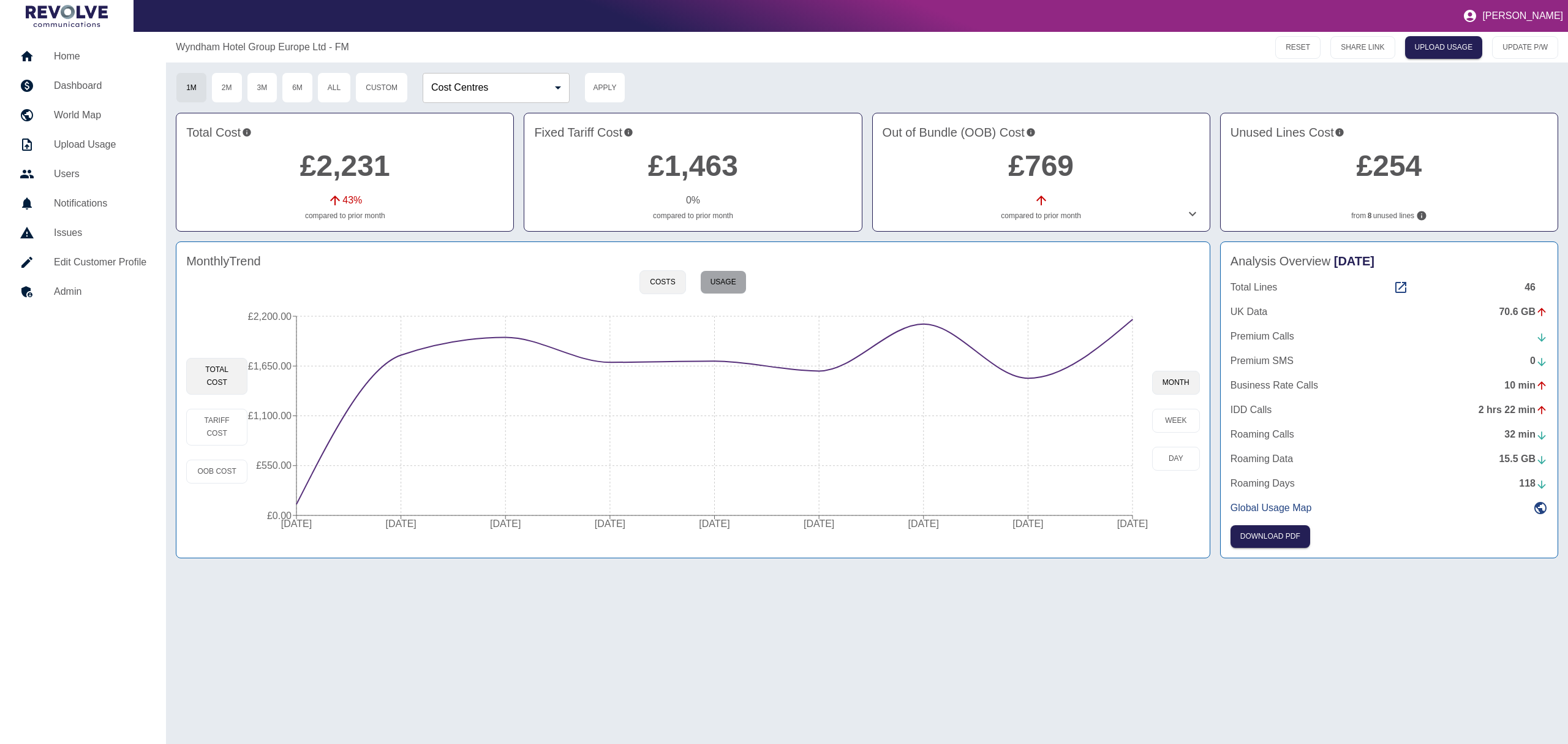
click at [741, 290] on button "Usage" at bounding box center [723, 282] width 46 height 24
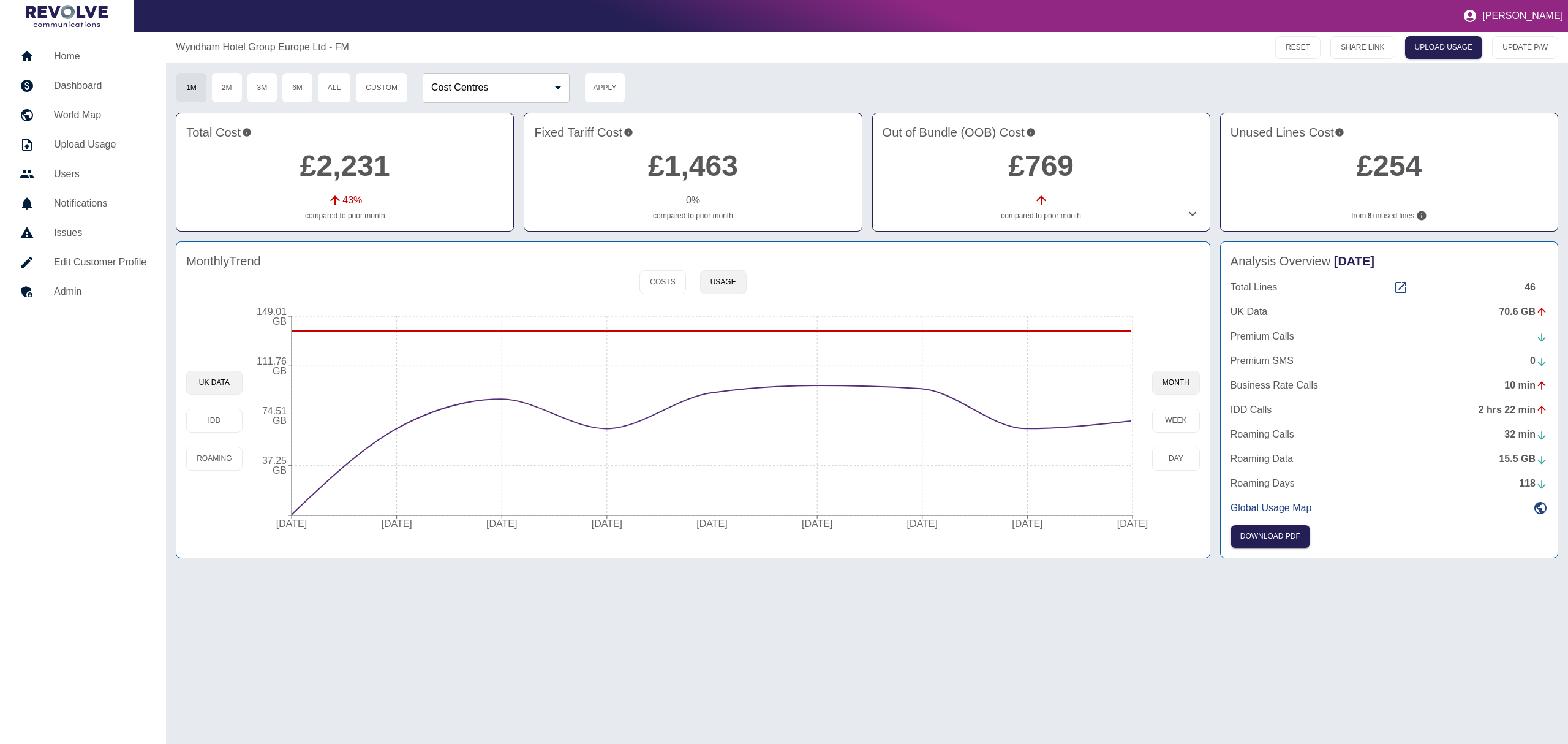
click at [236, 435] on div "UK Data IDD Roaming" at bounding box center [214, 420] width 56 height 233
click at [220, 461] on button "Roaming" at bounding box center [214, 458] width 56 height 24
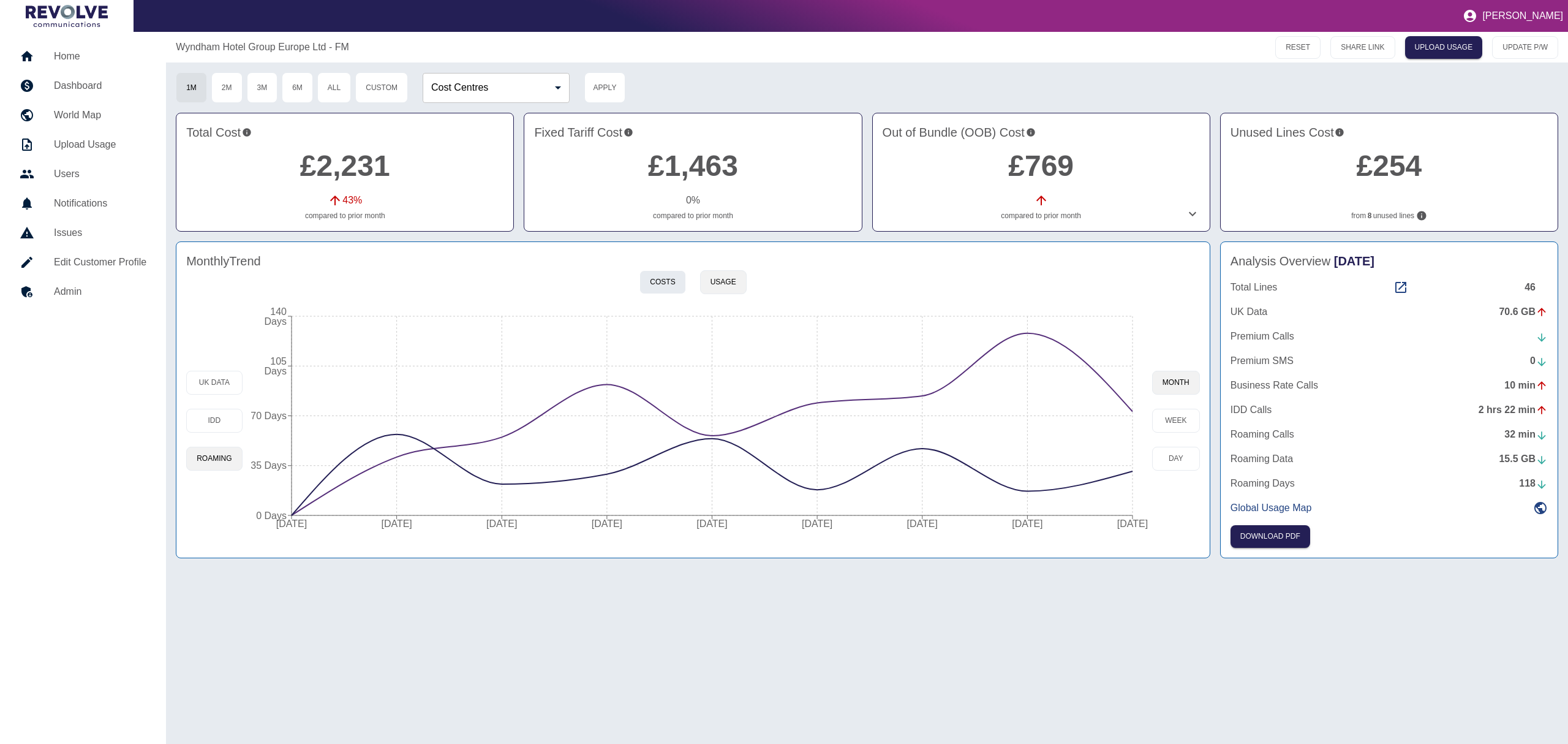
click at [660, 286] on button "Costs" at bounding box center [663, 282] width 46 height 24
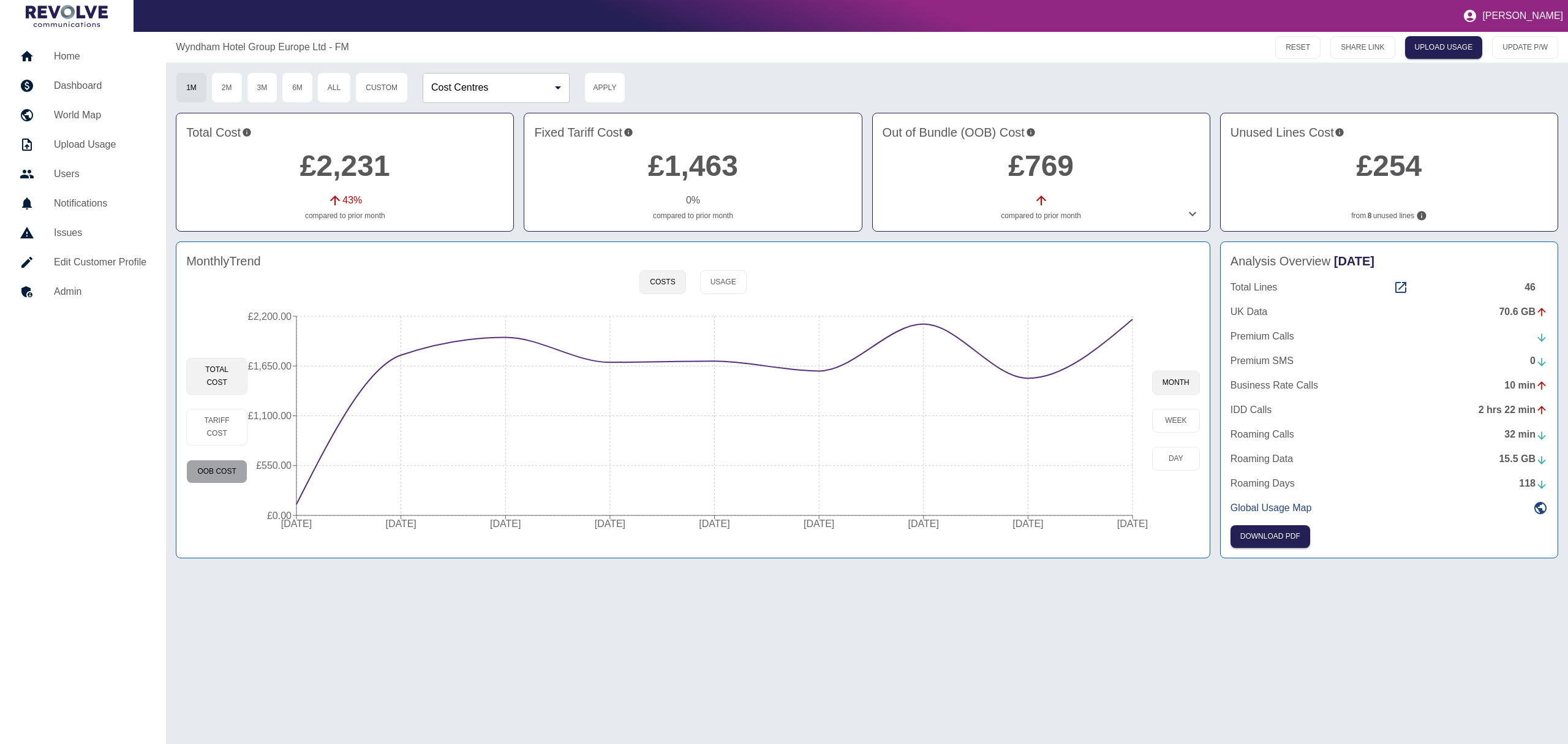
click at [213, 469] on button "OOB Cost" at bounding box center [216, 471] width 61 height 24
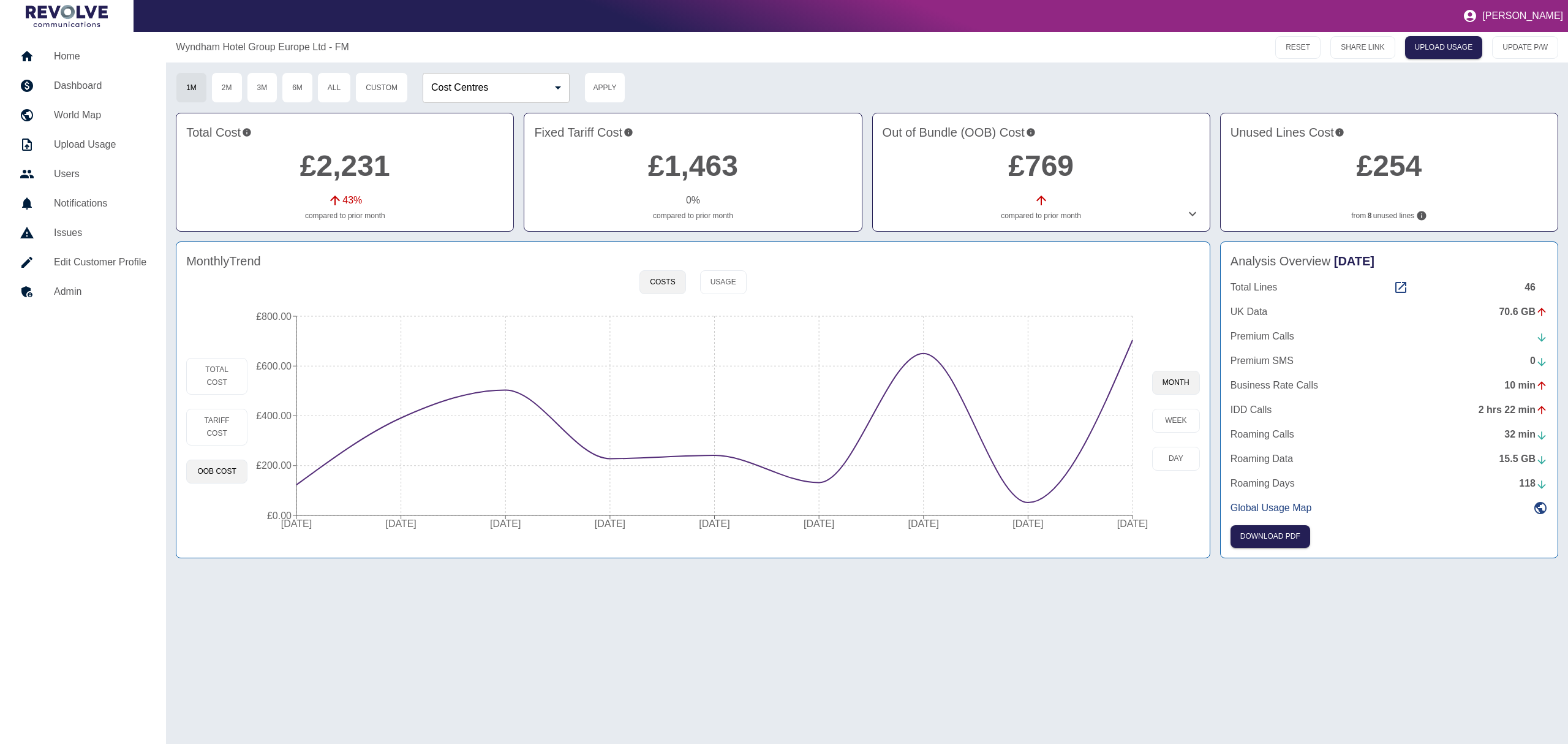
type button "oob"
click at [326, 50] on p "Wyndham Hotel Group Europe Ltd - FM" at bounding box center [263, 46] width 173 height 15
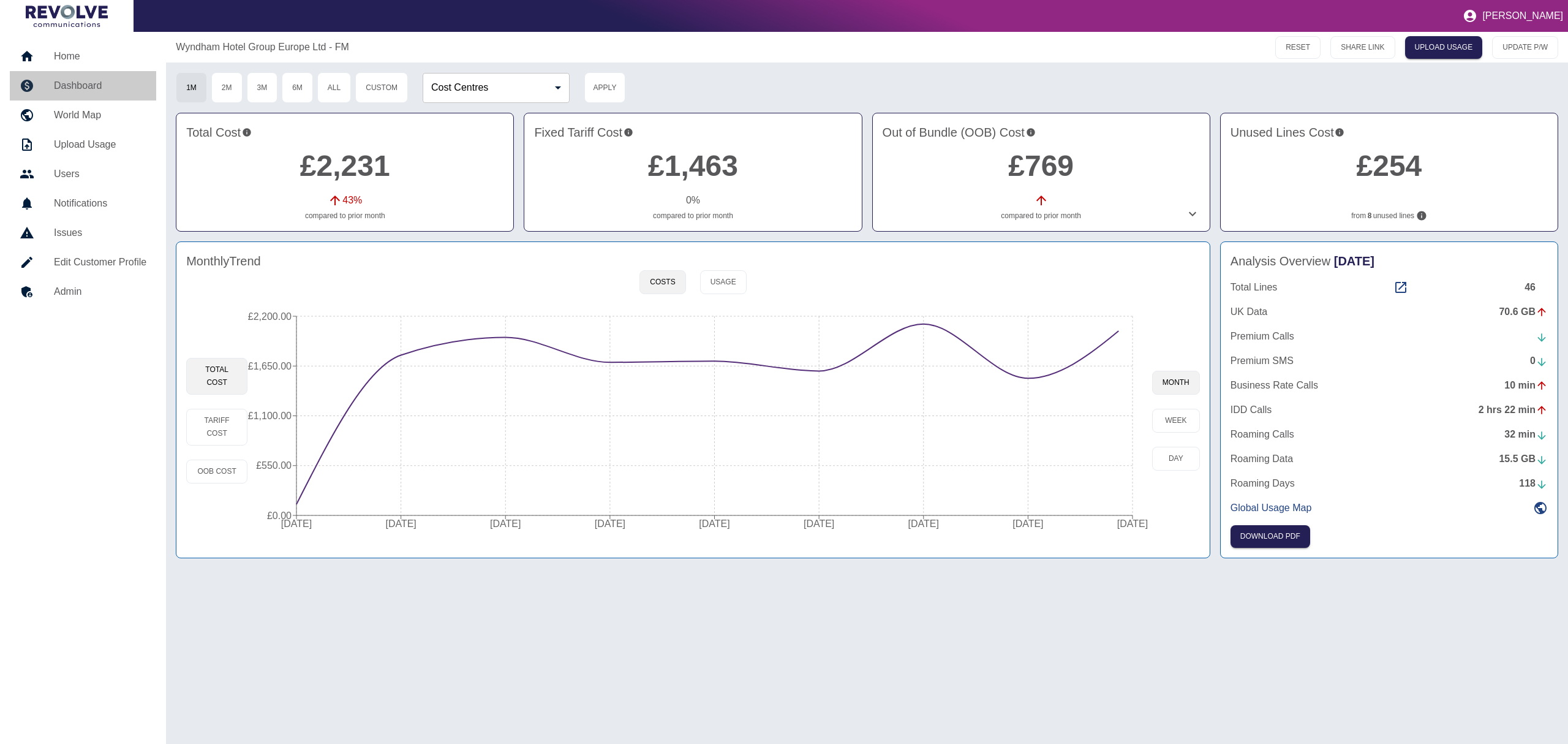
click at [83, 94] on link "Dashboard" at bounding box center [82, 86] width 147 height 29
click at [91, 67] on link "Home" at bounding box center [82, 57] width 147 height 29
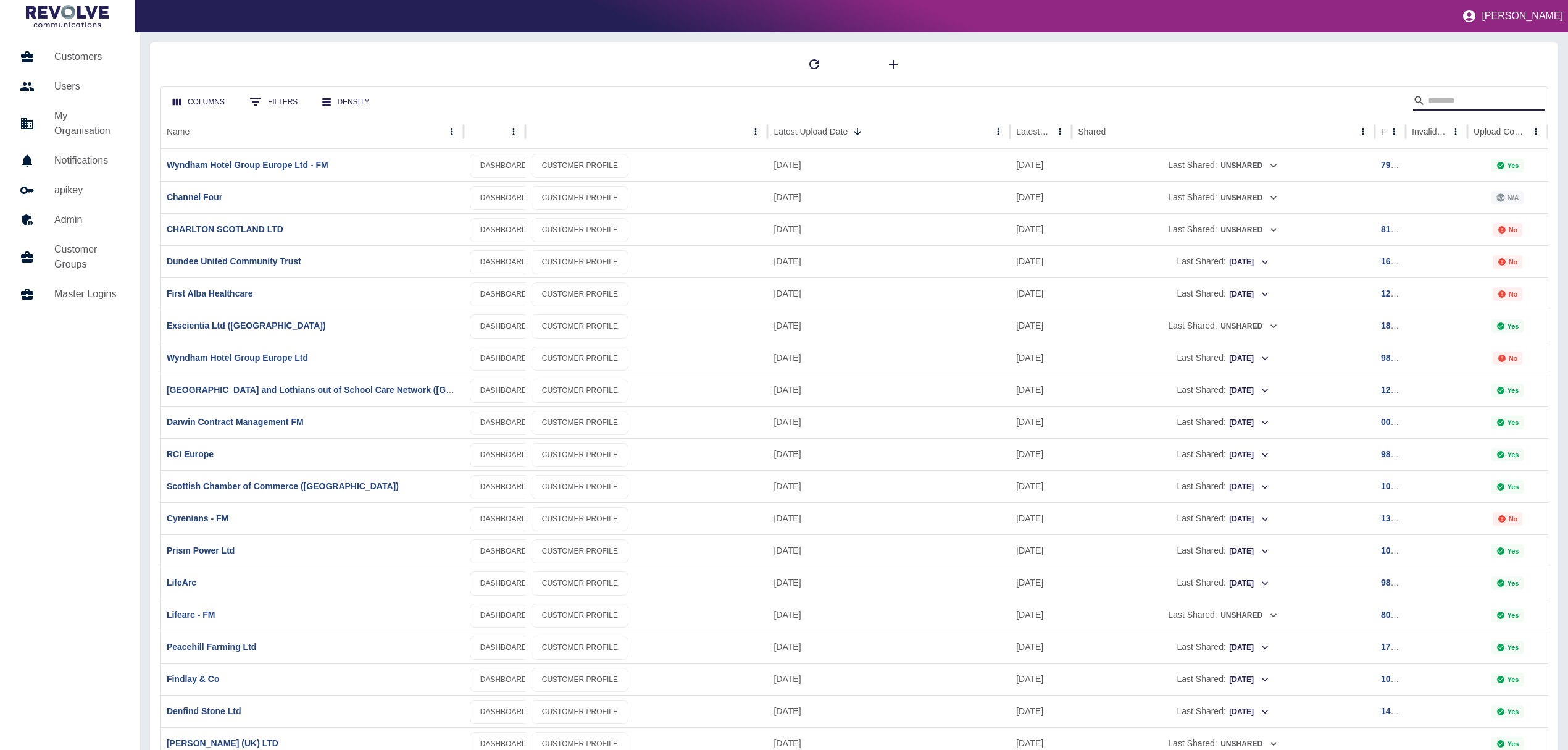
drag, startPoint x: 1443, startPoint y: 99, endPoint x: 1450, endPoint y: 87, distance: 13.9
click at [1443, 99] on input "Search" at bounding box center [1477, 100] width 99 height 20
type input "*******"
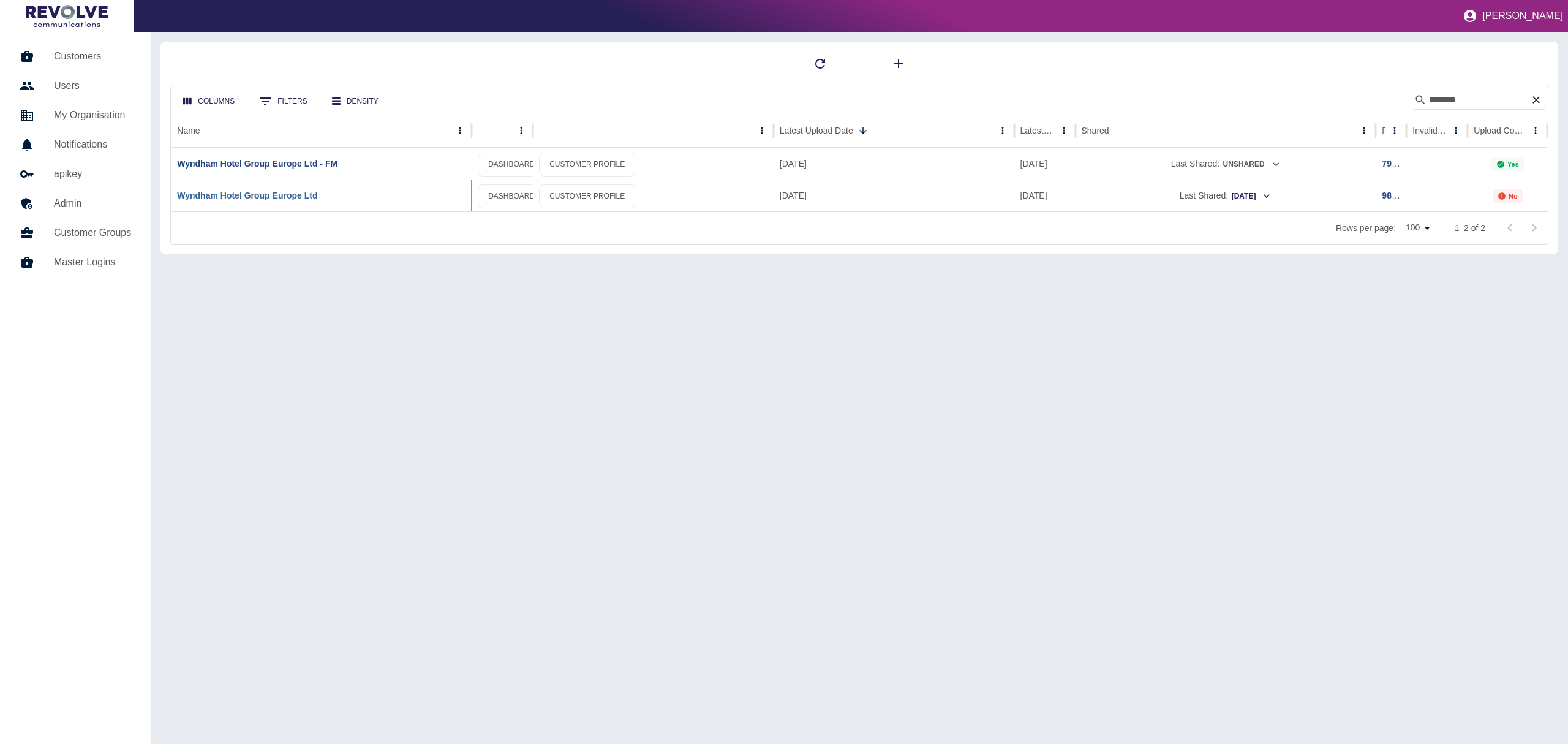
click at [221, 198] on link "Wyndham Hotel Group Europe Ltd" at bounding box center [246, 195] width 140 height 9
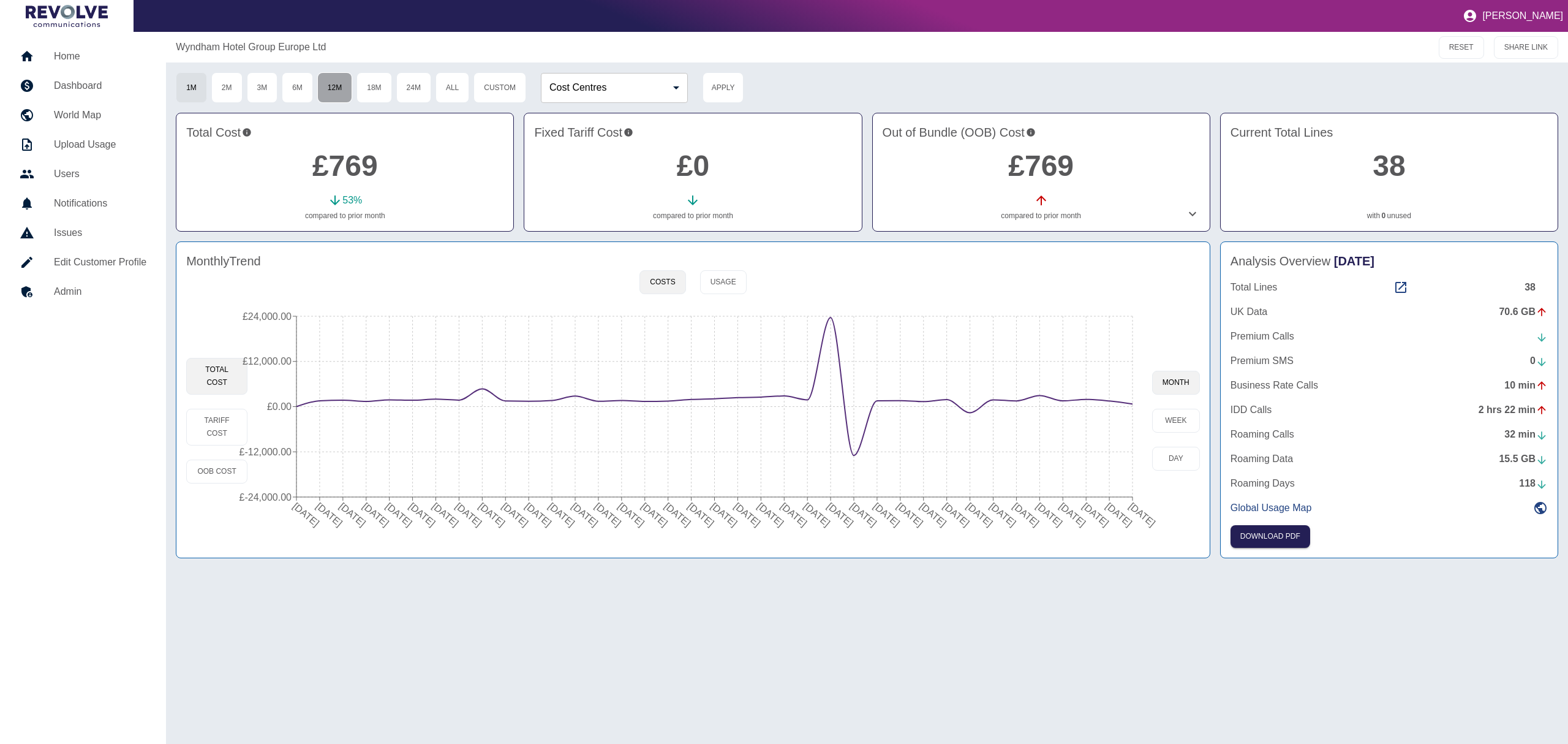
click at [339, 94] on button "12M" at bounding box center [335, 88] width 35 height 31
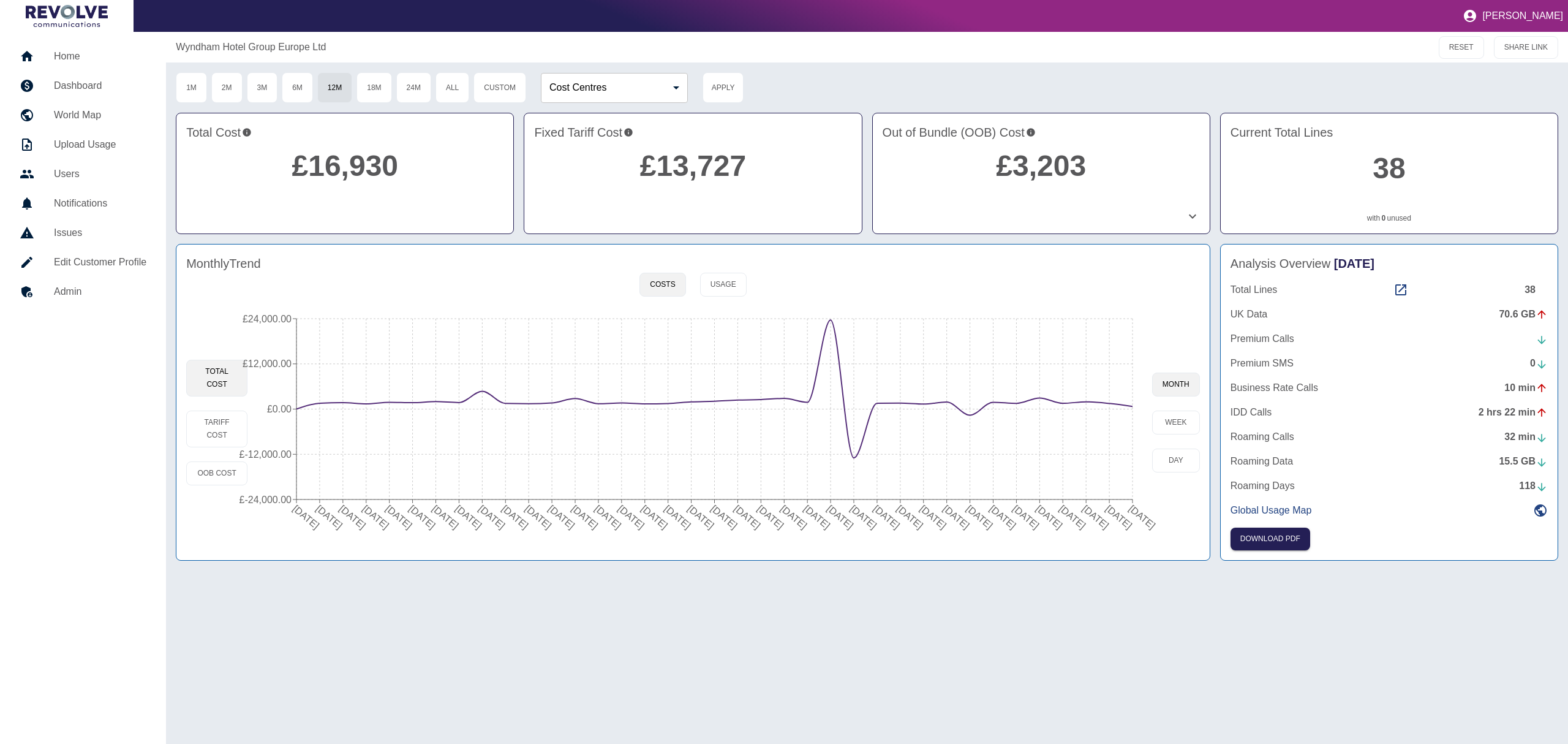
click at [91, 82] on h5 "Dashboard" at bounding box center [100, 85] width 93 height 15
click at [81, 57] on h5 "Home" at bounding box center [100, 56] width 93 height 15
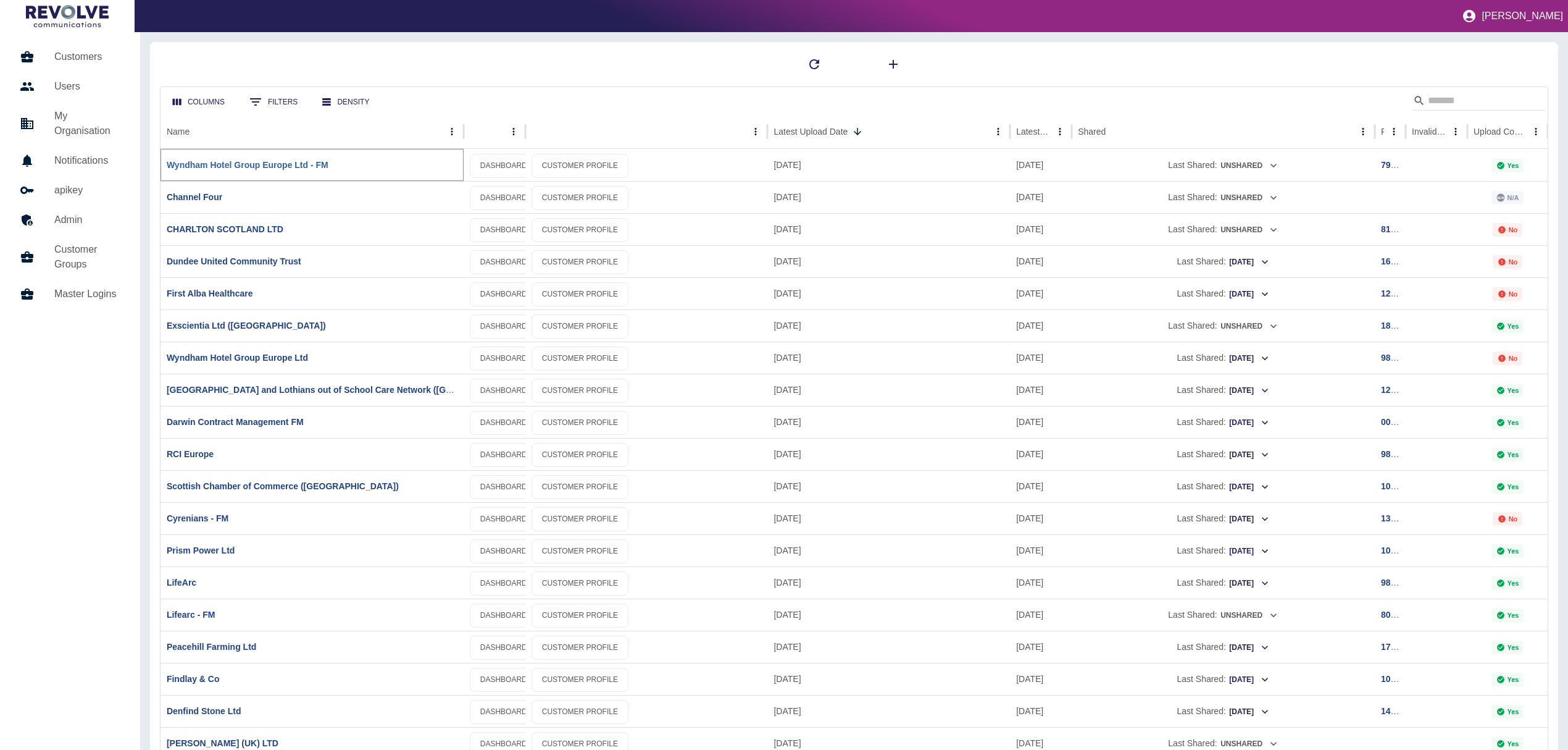
click at [305, 169] on link "Wyndham Hotel Group Europe Ltd - FM" at bounding box center [247, 164] width 162 height 10
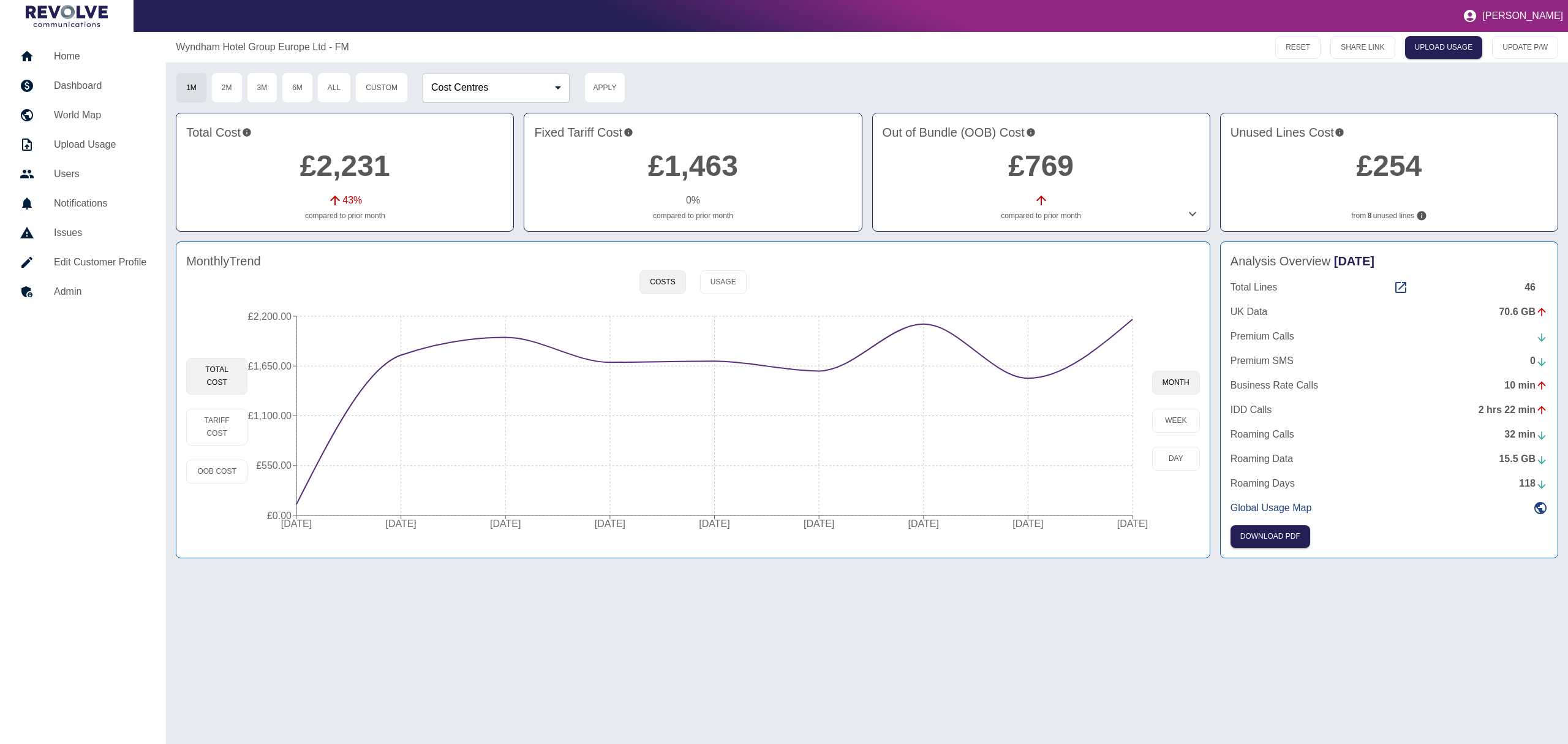
click at [1193, 218] on icon at bounding box center [1192, 214] width 15 height 15
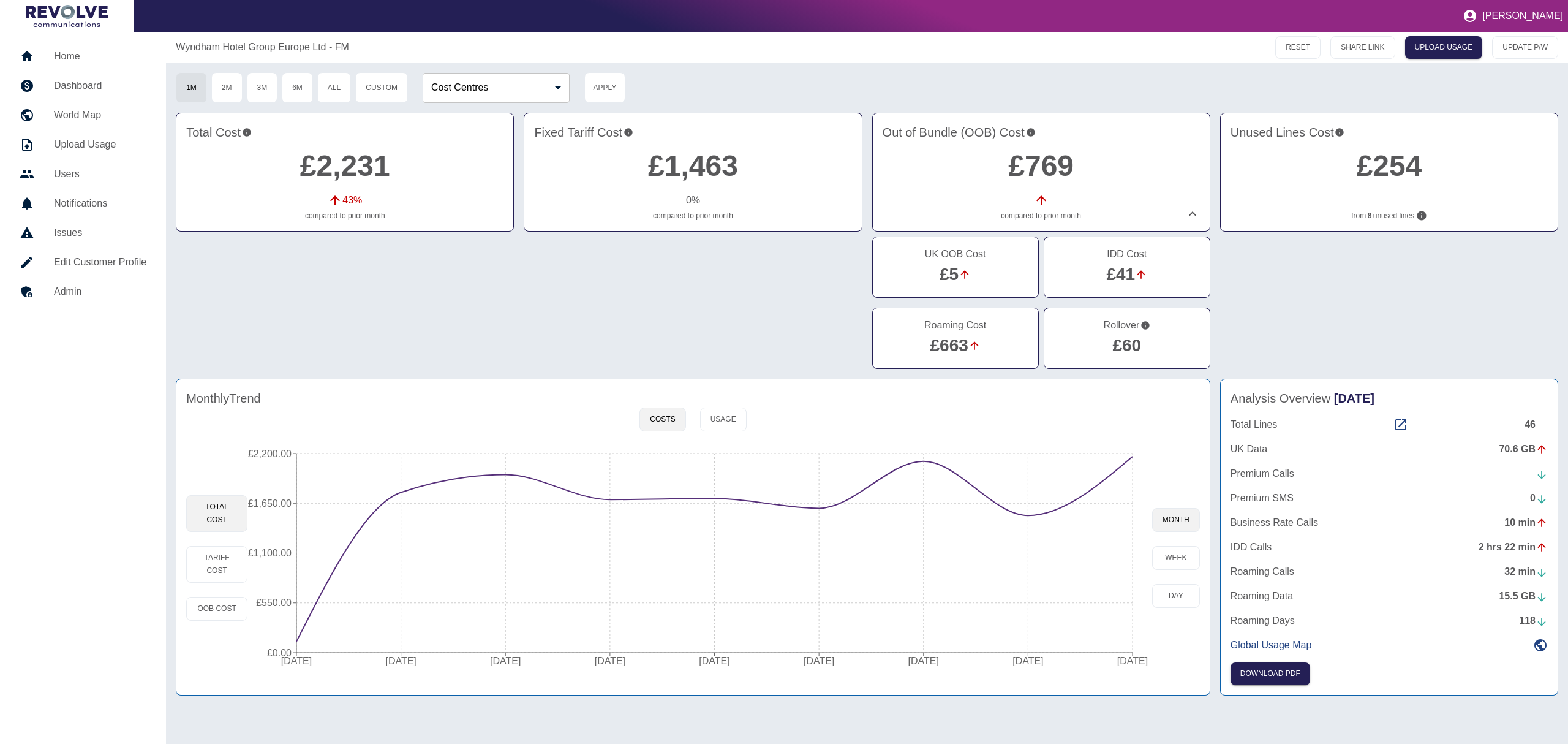
click at [1193, 218] on icon at bounding box center [1192, 214] width 15 height 15
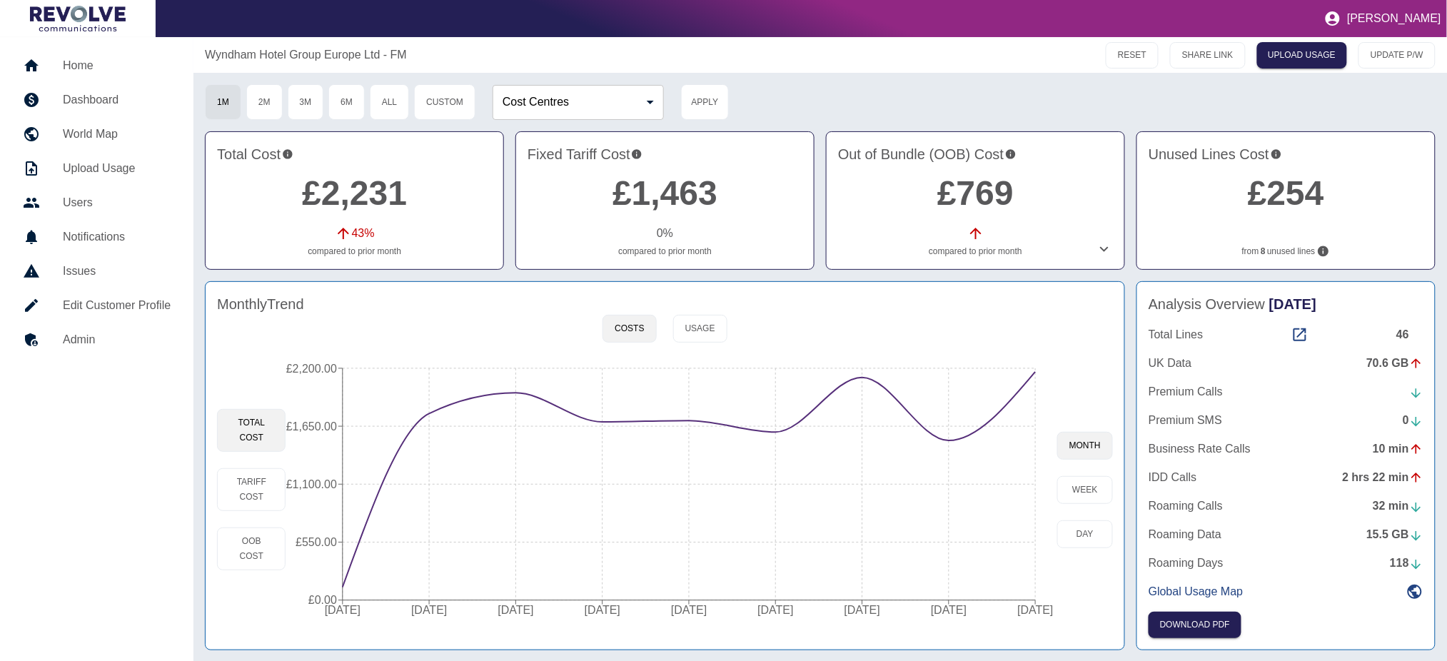
click at [975, 186] on link "£769" at bounding box center [975, 193] width 76 height 38
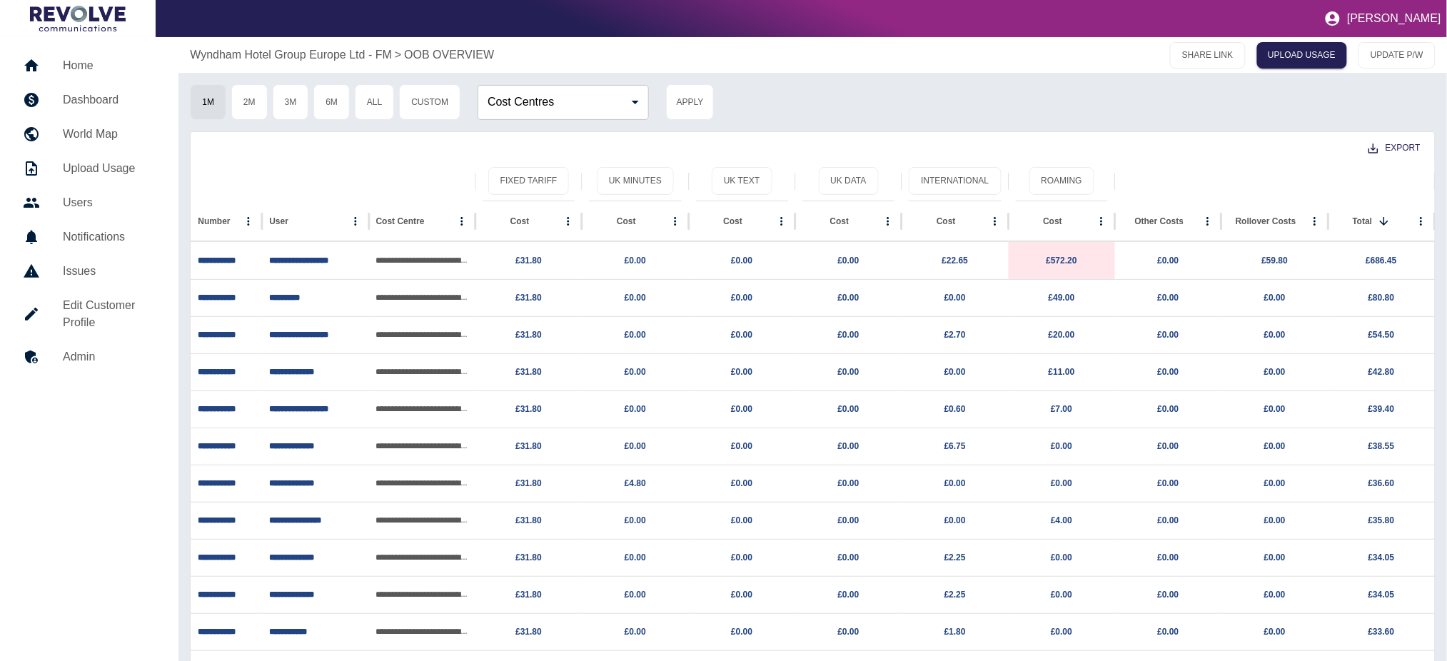
click at [281, 51] on p "Wyndham Hotel Group Europe Ltd - FM" at bounding box center [291, 54] width 202 height 17
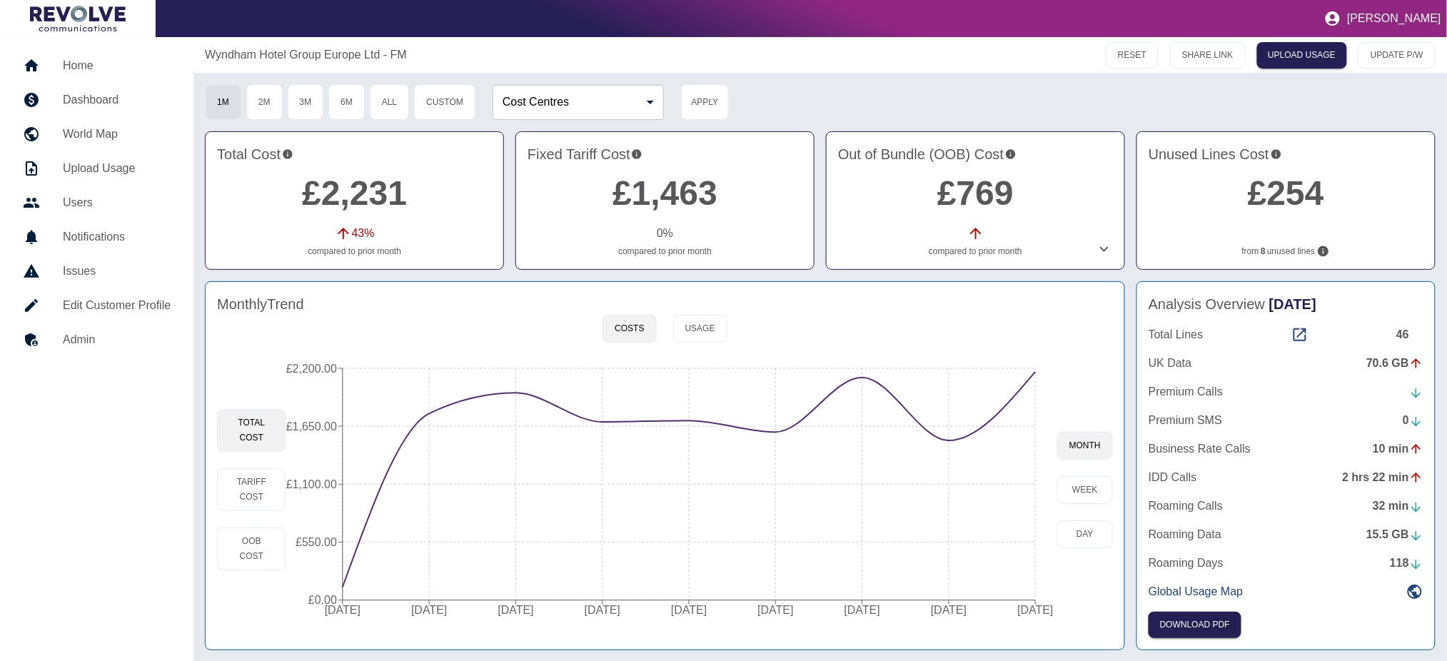
click at [1278, 195] on link "£254" at bounding box center [1286, 193] width 76 height 38
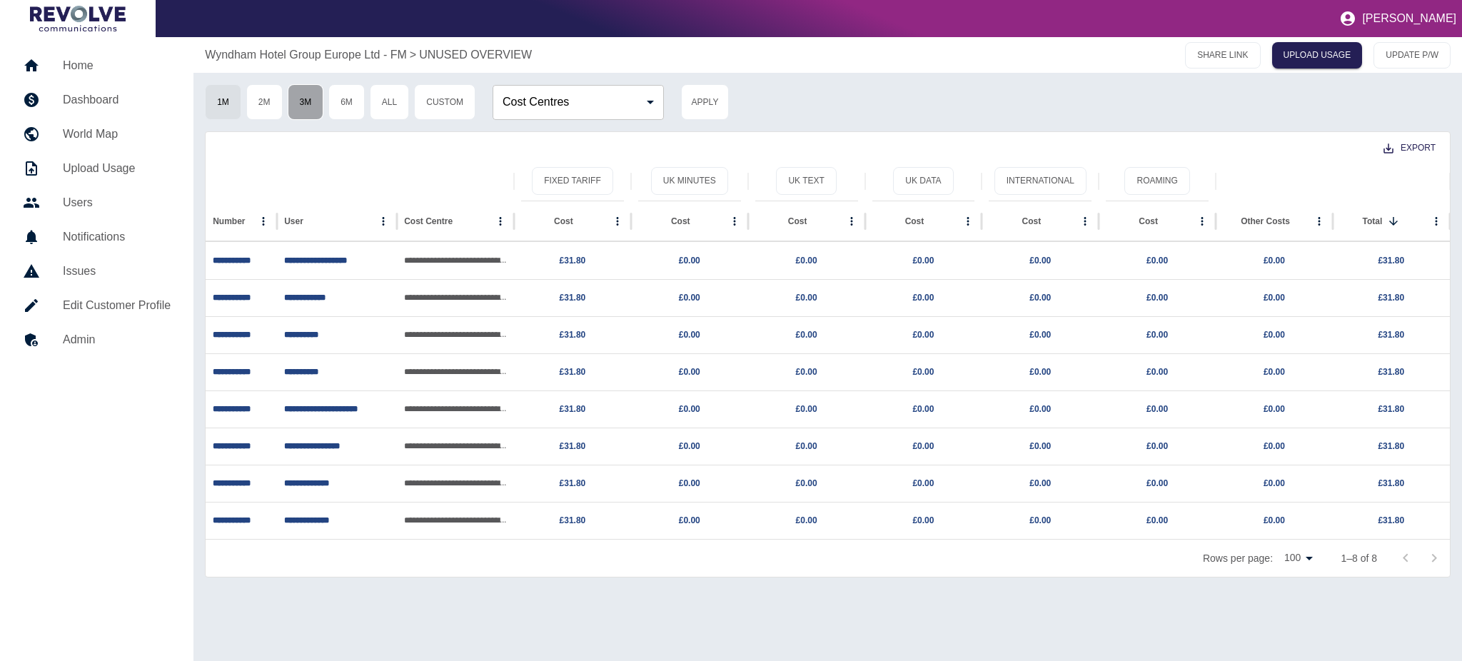
click at [307, 111] on button "3M" at bounding box center [306, 102] width 36 height 36
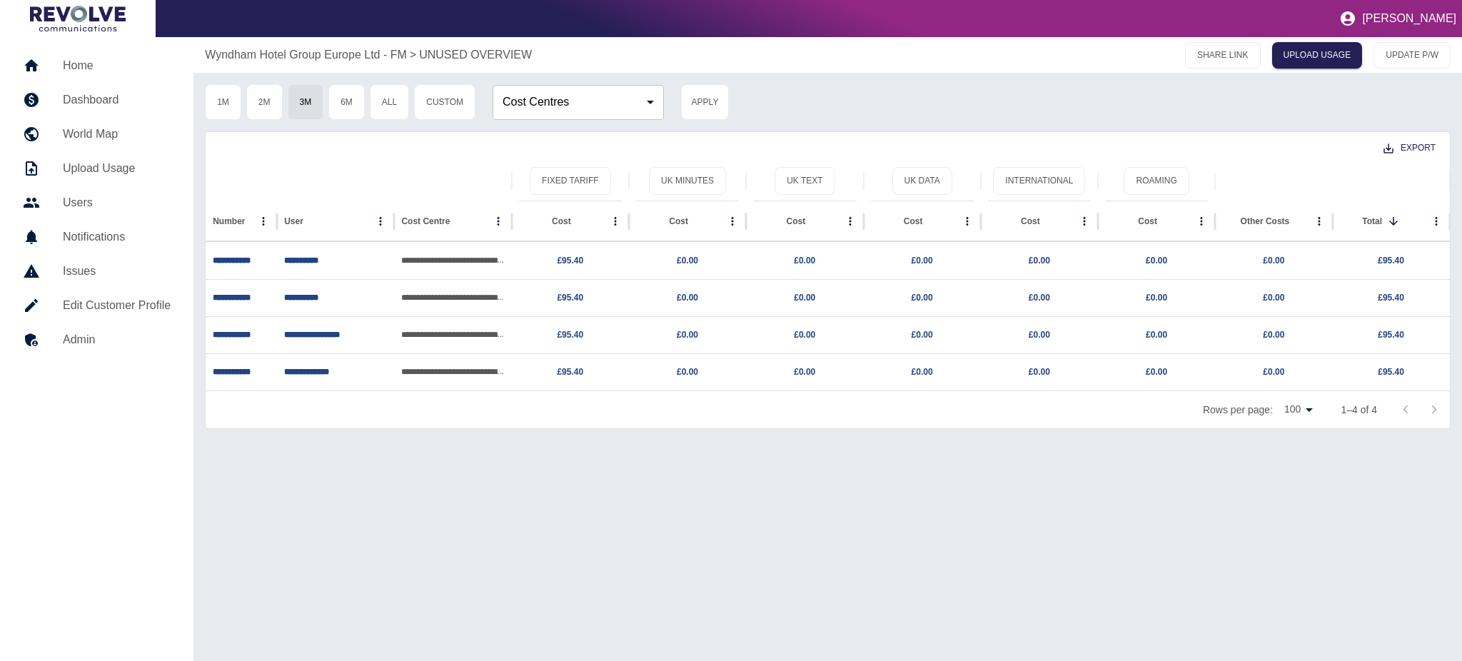
click at [284, 50] on p "Wyndham Hotel Group Europe Ltd - FM" at bounding box center [306, 54] width 202 height 17
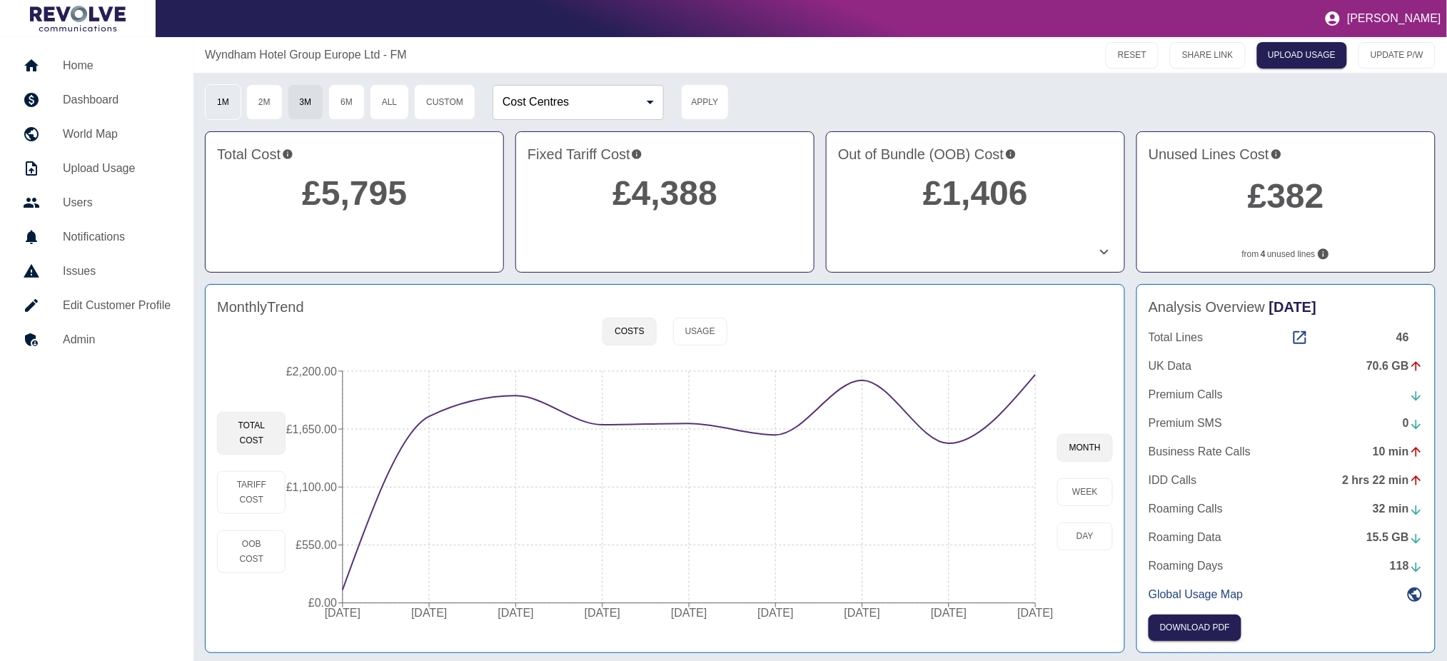
click at [234, 104] on button "1M" at bounding box center [223, 102] width 36 height 36
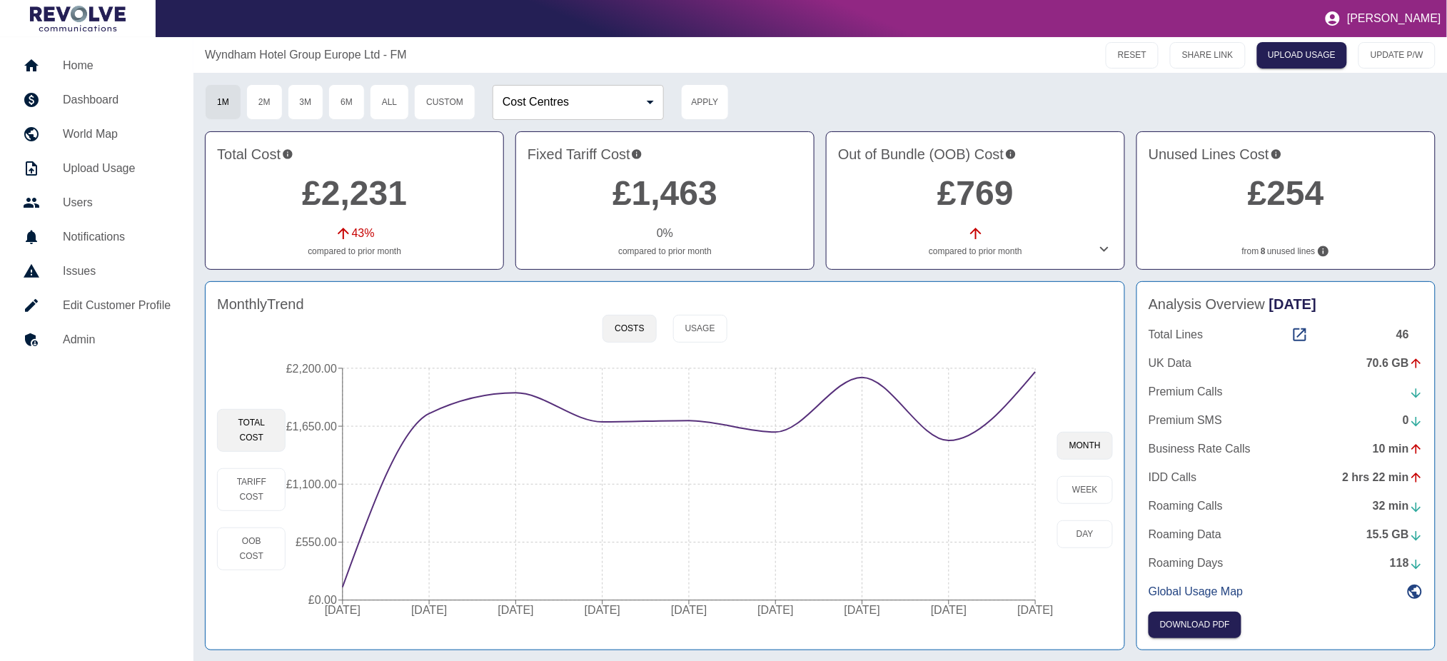
type button "1M"
